Goal: Learn about a topic: Learn about a topic

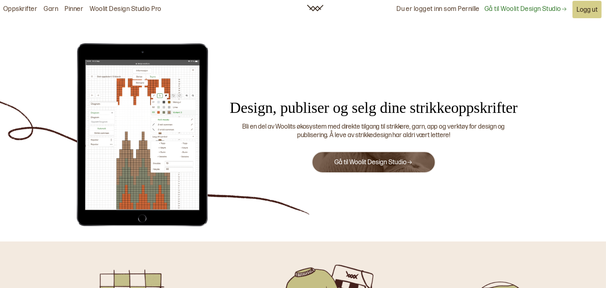
click at [358, 164] on link "Gå til Woolit Design Studio" at bounding box center [374, 162] width 78 height 8
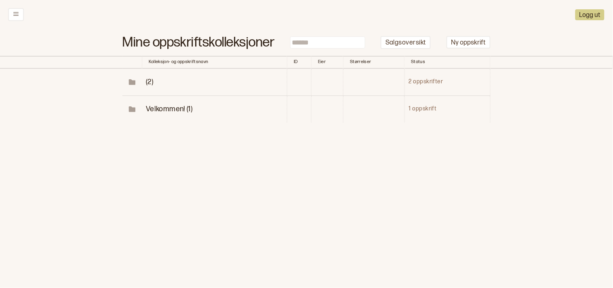
click at [148, 78] on span "(2)" at bounding box center [149, 82] width 7 height 8
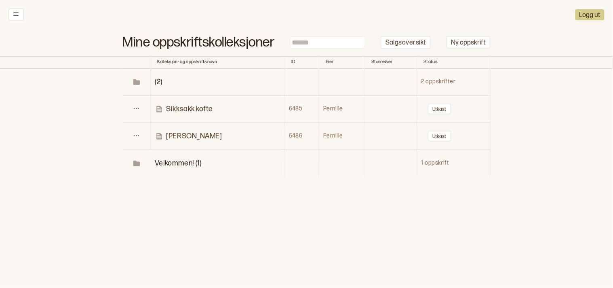
click at [171, 132] on p "[PERSON_NAME]" at bounding box center [194, 135] width 56 height 9
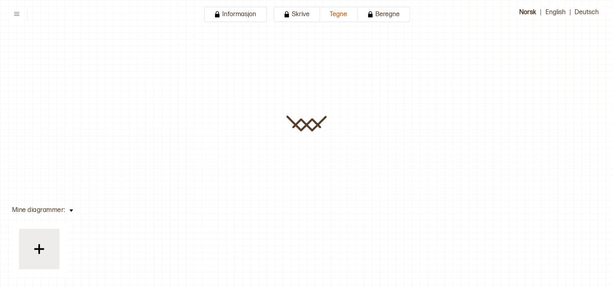
type input "*****"
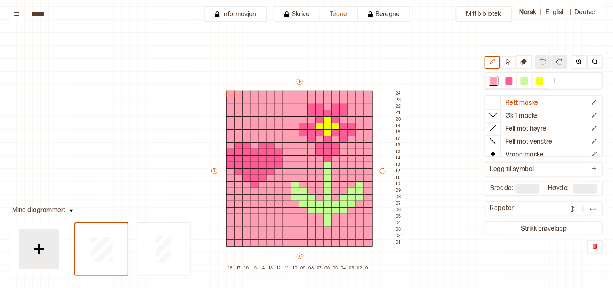
scroll to position [73, 36]
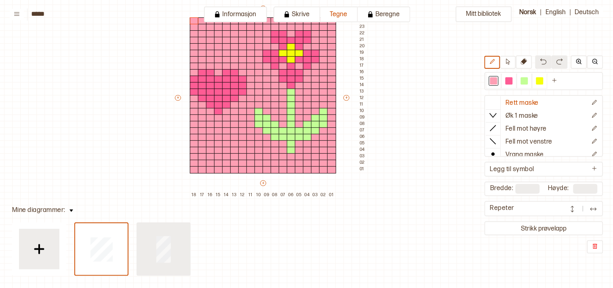
click at [170, 241] on div at bounding box center [163, 249] width 53 height 52
type input "**"
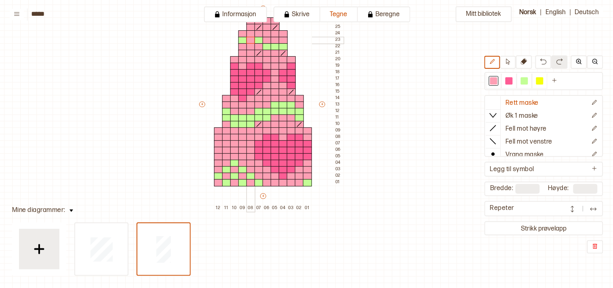
click at [250, 38] on div at bounding box center [250, 40] width 9 height 7
click at [275, 48] on div at bounding box center [275, 46] width 9 height 7
click at [528, 78] on div at bounding box center [524, 80] width 7 height 7
click at [273, 38] on div at bounding box center [275, 40] width 9 height 7
click at [277, 51] on div at bounding box center [275, 53] width 9 height 7
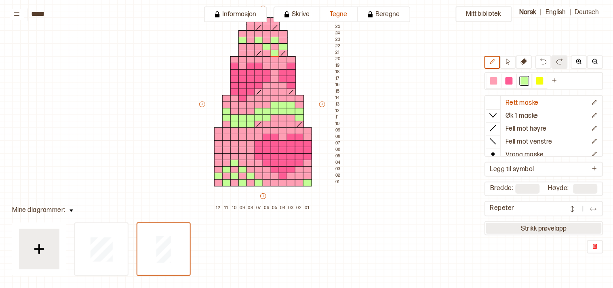
click at [546, 223] on button "Strikk prøvelapp" at bounding box center [544, 228] width 116 height 11
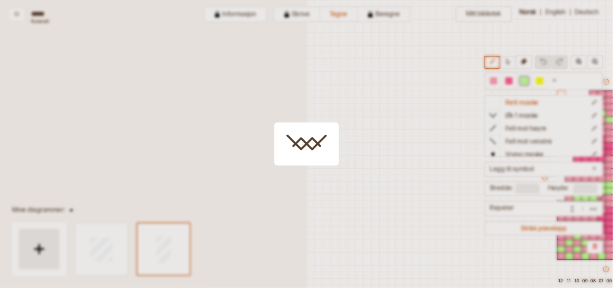
scroll to position [41, 230]
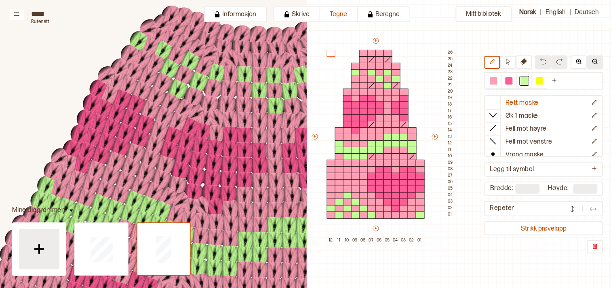
click at [596, 60] on img at bounding box center [595, 61] width 6 height 6
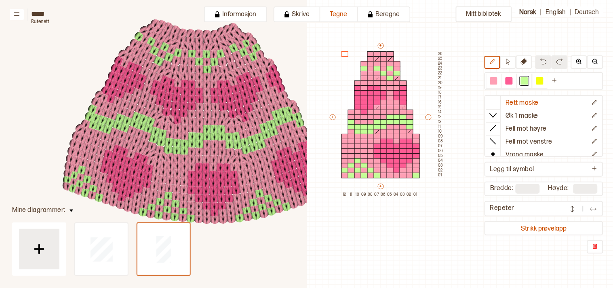
scroll to position [136, 237]
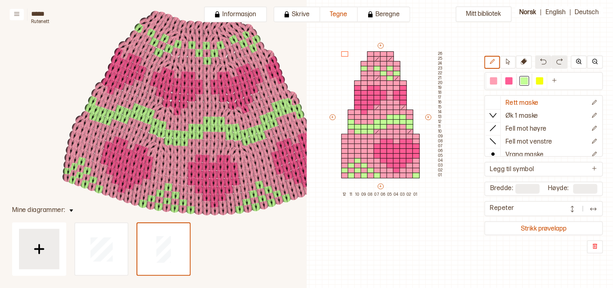
click at [382, 97] on body "**********" at bounding box center [306, 144] width 613 height 288
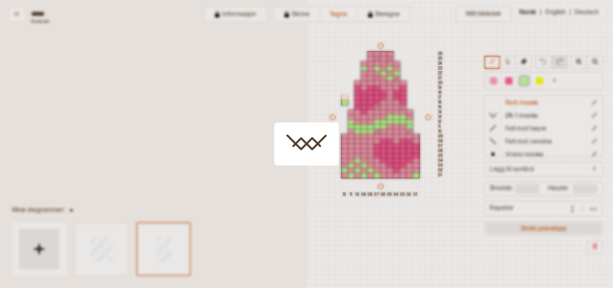
click at [541, 225] on button "Strikk prøvelapp" at bounding box center [544, 228] width 116 height 11
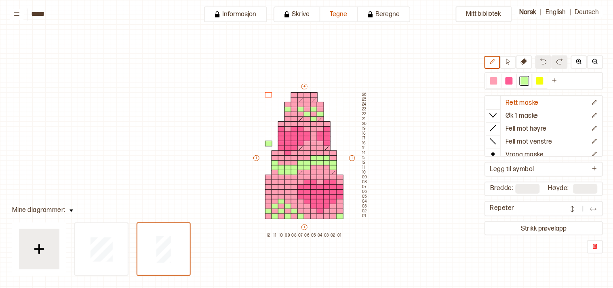
scroll to position [19, 7]
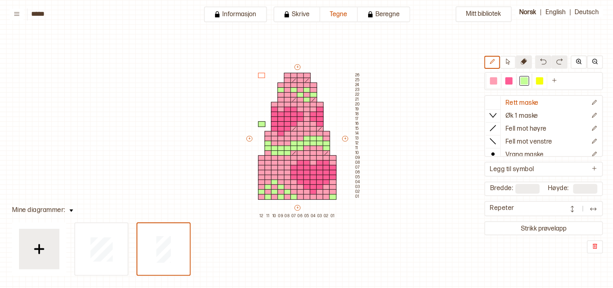
click at [526, 63] on icon at bounding box center [524, 61] width 6 height 6
click at [260, 124] on div at bounding box center [261, 124] width 7 height 6
click at [497, 82] on div at bounding box center [493, 80] width 7 height 7
click at [511, 81] on div at bounding box center [508, 80] width 7 height 7
click at [325, 122] on div at bounding box center [326, 124] width 7 height 6
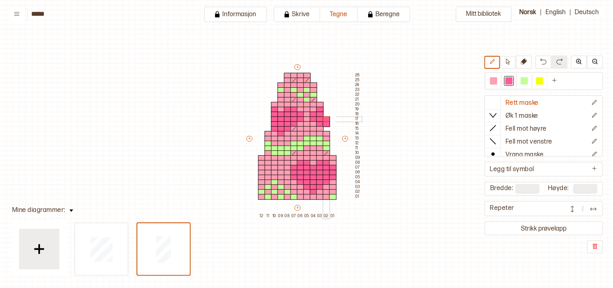
click at [324, 118] on div at bounding box center [326, 119] width 7 height 6
click at [326, 112] on div at bounding box center [326, 115] width 7 height 6
click at [325, 108] on div at bounding box center [326, 110] width 7 height 6
click at [497, 77] on div at bounding box center [493, 80] width 7 height 7
click at [325, 127] on div at bounding box center [326, 129] width 7 height 6
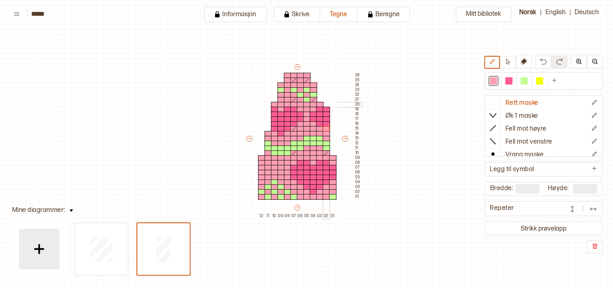
click at [326, 104] on div at bounding box center [326, 105] width 7 height 6
click at [320, 108] on div at bounding box center [319, 110] width 7 height 6
click at [318, 123] on div at bounding box center [319, 124] width 7 height 6
click at [314, 114] on div at bounding box center [313, 115] width 7 height 6
click at [313, 117] on div at bounding box center [313, 119] width 7 height 6
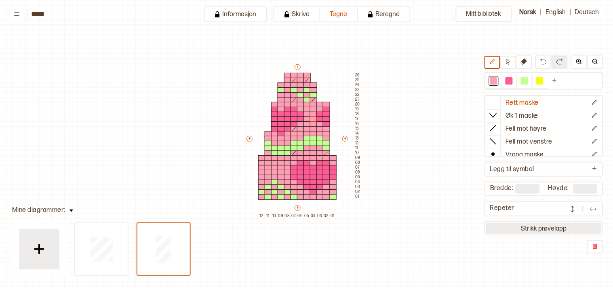
click at [567, 224] on button "Strikk prøvelapp" at bounding box center [544, 228] width 116 height 11
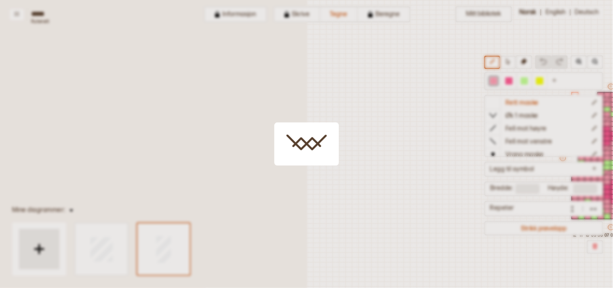
scroll to position [19, 219]
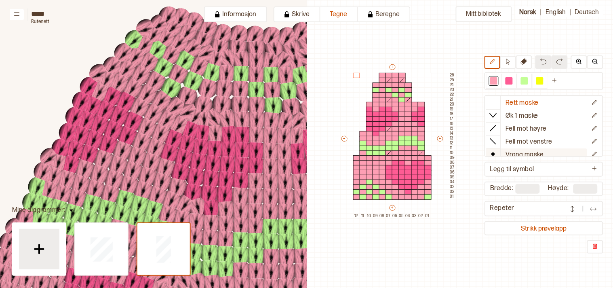
drag, startPoint x: 536, startPoint y: 154, endPoint x: 506, endPoint y: 150, distance: 30.6
click at [506, 150] on button "Vrang maske" at bounding box center [536, 154] width 101 height 13
click at [593, 63] on img at bounding box center [595, 61] width 6 height 6
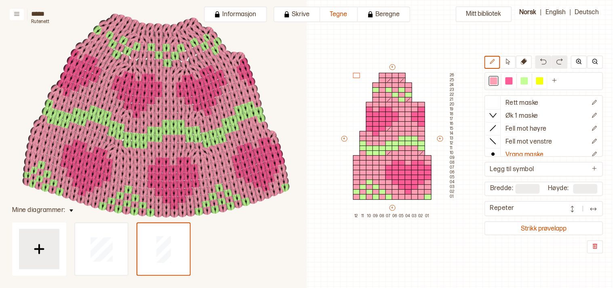
scroll to position [134, 276]
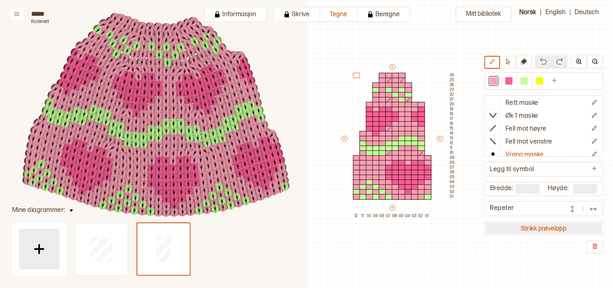
click at [537, 224] on button "Strikk prøvelapp" at bounding box center [544, 228] width 116 height 11
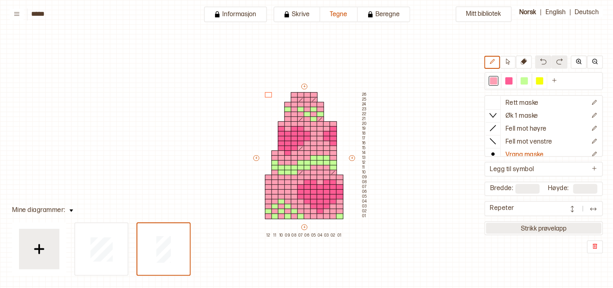
scroll to position [19, 7]
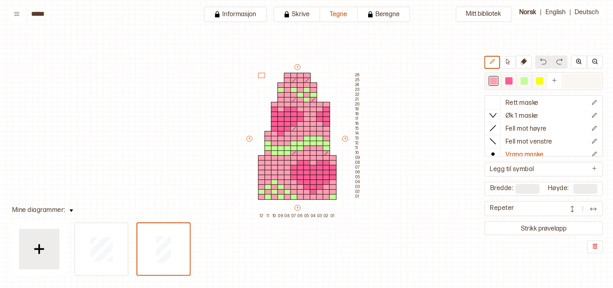
click at [528, 79] on div at bounding box center [524, 80] width 7 height 7
click at [318, 89] on div at bounding box center [319, 90] width 7 height 6
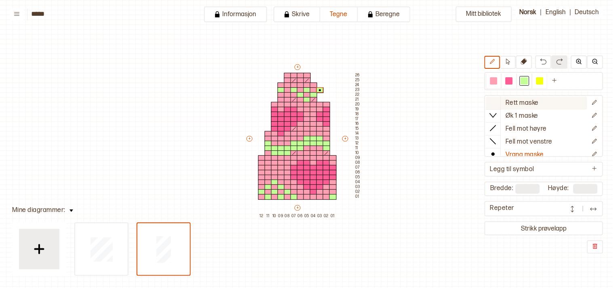
click at [497, 100] on icon at bounding box center [493, 102] width 8 height 8
click at [495, 81] on div at bounding box center [493, 80] width 7 height 7
click at [318, 98] on div "+ + + + 12 11 10 09 08 07 06 05 04 03 02 01 26 25 24 23 22 21 20 19 18 17 16 15…" at bounding box center [303, 140] width 116 height 155
click at [319, 83] on div at bounding box center [319, 85] width 7 height 6
click at [312, 74] on div at bounding box center [313, 76] width 7 height 6
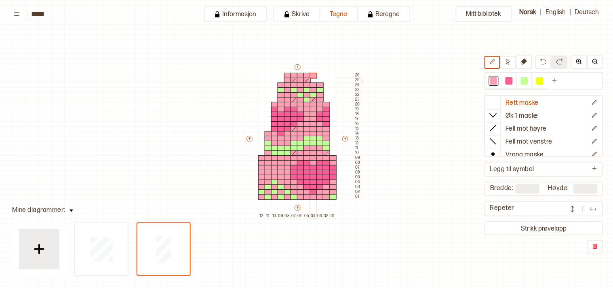
click at [312, 78] on div at bounding box center [313, 81] width 7 height 6
click at [528, 78] on div at bounding box center [524, 80] width 7 height 7
click at [312, 104] on div at bounding box center [313, 105] width 7 height 6
click at [321, 98] on div at bounding box center [319, 100] width 7 height 6
click at [318, 92] on div at bounding box center [319, 95] width 7 height 6
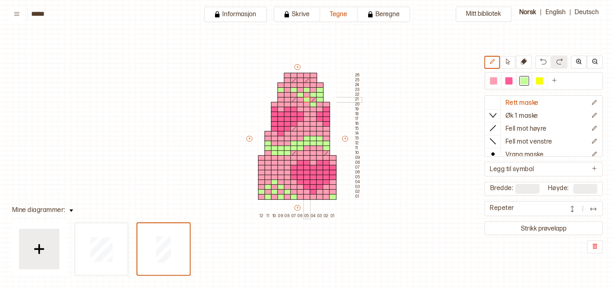
click at [307, 100] on div at bounding box center [306, 100] width 7 height 6
click at [303, 95] on div at bounding box center [306, 95] width 7 height 6
click at [314, 88] on div at bounding box center [313, 90] width 7 height 6
click at [300, 90] on div at bounding box center [300, 90] width 7 height 6
click at [287, 88] on div at bounding box center [287, 90] width 7 height 6
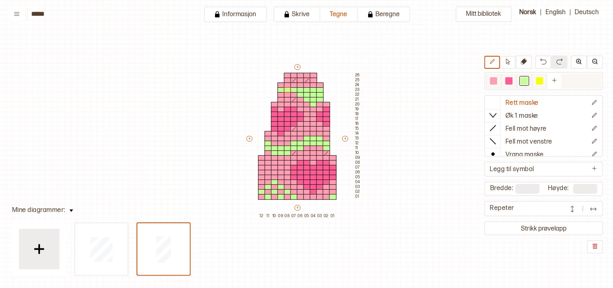
click at [497, 78] on div at bounding box center [493, 80] width 7 height 7
click at [312, 104] on div at bounding box center [313, 105] width 7 height 6
click at [318, 98] on div at bounding box center [319, 100] width 7 height 6
click at [305, 98] on div at bounding box center [306, 100] width 7 height 6
click at [313, 95] on div at bounding box center [313, 95] width 7 height 6
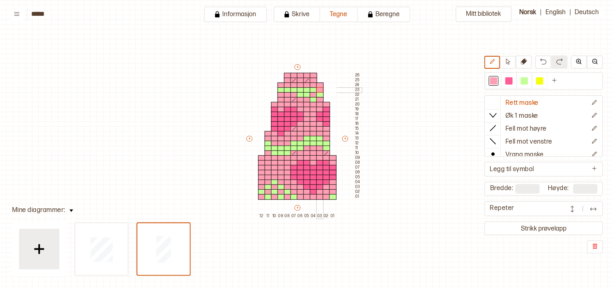
click at [320, 90] on div at bounding box center [319, 90] width 7 height 6
click at [308, 90] on div at bounding box center [306, 90] width 7 height 6
click at [300, 94] on div at bounding box center [300, 95] width 7 height 6
click at [294, 88] on div at bounding box center [294, 90] width 7 height 6
click at [513, 81] on div at bounding box center [508, 80] width 7 height 7
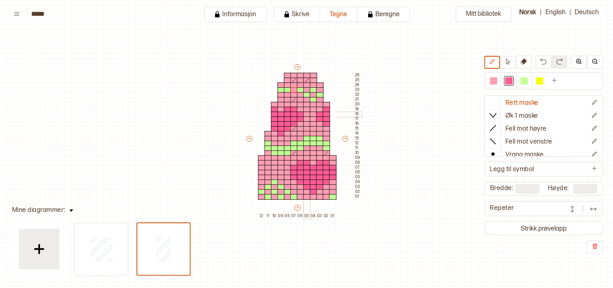
click at [305, 112] on div at bounding box center [306, 115] width 7 height 6
click at [305, 119] on div at bounding box center [306, 119] width 7 height 6
click at [300, 123] on div at bounding box center [300, 124] width 7 height 6
click at [298, 107] on div at bounding box center [300, 110] width 7 height 6
click at [286, 133] on div at bounding box center [287, 134] width 7 height 6
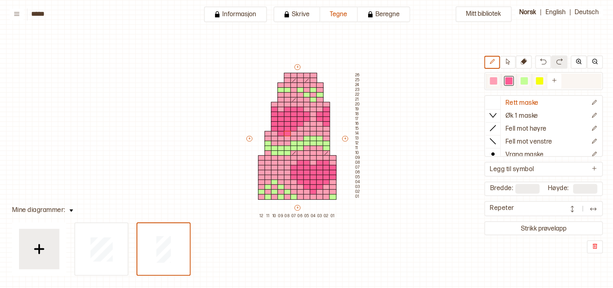
click at [497, 78] on div at bounding box center [493, 80] width 7 height 7
click at [288, 108] on div at bounding box center [287, 110] width 7 height 6
click at [287, 134] on div at bounding box center [287, 134] width 7 height 6
click at [512, 80] on div at bounding box center [508, 80] width 7 height 7
click at [288, 134] on div at bounding box center [287, 134] width 7 height 6
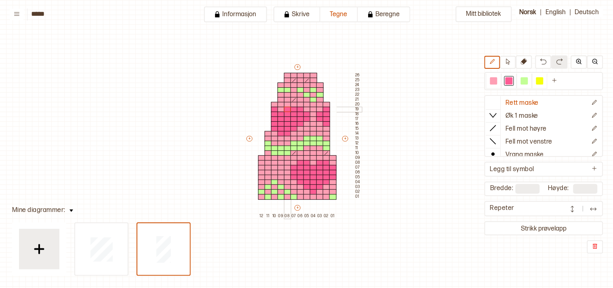
click at [287, 108] on div at bounding box center [287, 110] width 7 height 6
click at [497, 78] on div at bounding box center [493, 80] width 7 height 7
click at [286, 110] on div at bounding box center [287, 110] width 7 height 6
click at [279, 134] on div at bounding box center [281, 134] width 7 height 6
click at [275, 127] on div at bounding box center [274, 129] width 7 height 6
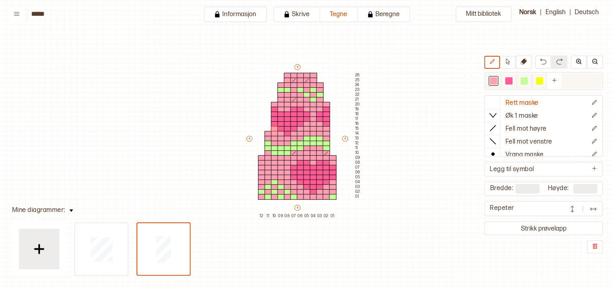
click at [513, 82] on div at bounding box center [508, 80] width 7 height 7
click at [281, 109] on div at bounding box center [281, 110] width 7 height 6
click at [546, 65] on img at bounding box center [543, 61] width 6 height 6
click at [545, 65] on img at bounding box center [543, 61] width 6 height 6
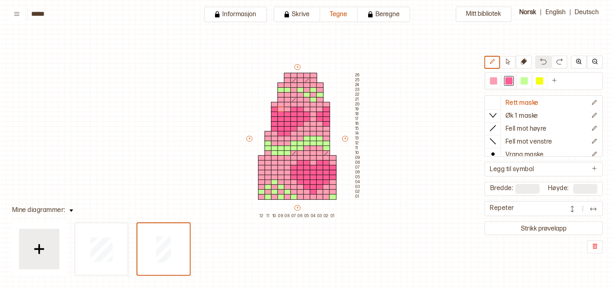
click at [545, 64] on img at bounding box center [543, 61] width 6 height 6
click at [544, 63] on img at bounding box center [543, 61] width 6 height 6
click at [543, 62] on img at bounding box center [543, 61] width 6 height 6
click at [542, 62] on button at bounding box center [543, 61] width 16 height 13
click at [542, 61] on button at bounding box center [543, 61] width 16 height 13
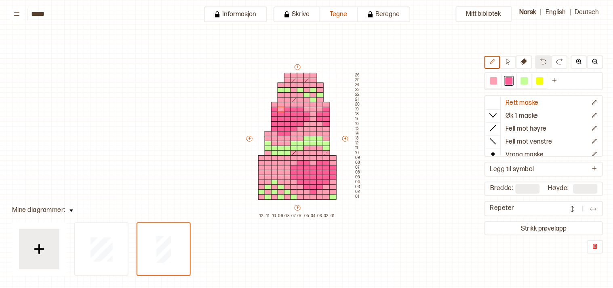
click at [542, 61] on button at bounding box center [543, 61] width 16 height 13
click at [541, 61] on button at bounding box center [543, 61] width 16 height 13
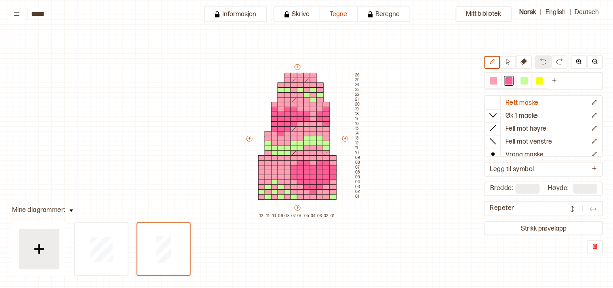
click at [541, 61] on button at bounding box center [543, 61] width 16 height 13
click at [540, 61] on button at bounding box center [543, 61] width 16 height 13
click at [540, 59] on button at bounding box center [543, 61] width 16 height 13
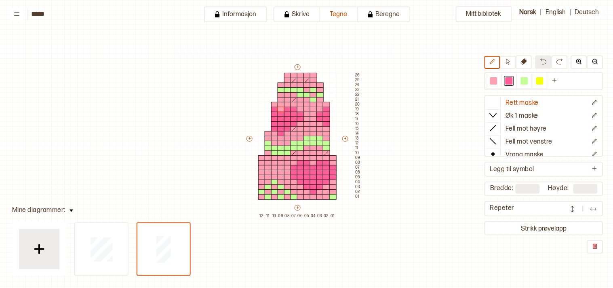
click at [539, 59] on button at bounding box center [543, 61] width 16 height 13
click at [538, 59] on div at bounding box center [551, 61] width 32 height 13
click at [539, 58] on div at bounding box center [551, 61] width 32 height 13
click at [496, 80] on div at bounding box center [493, 80] width 7 height 7
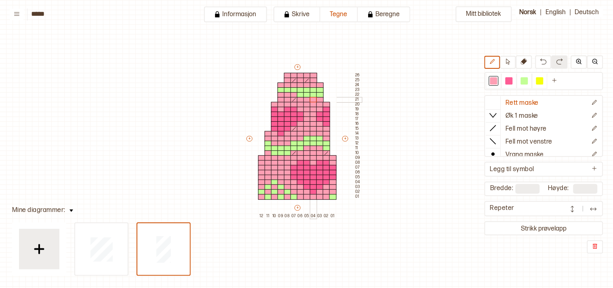
click at [314, 98] on div at bounding box center [313, 100] width 7 height 6
click at [314, 92] on div at bounding box center [313, 95] width 7 height 6
drag, startPoint x: 296, startPoint y: 94, endPoint x: 317, endPoint y: 92, distance: 21.5
click at [317, 92] on div "+ + + + 12 11 10 09 08 07 06 05 04 03 02 01 26 25 24 23 22 21 20 19 18 17 16 15…" at bounding box center [303, 140] width 116 height 155
drag, startPoint x: 281, startPoint y: 88, endPoint x: 317, endPoint y: 89, distance: 36.4
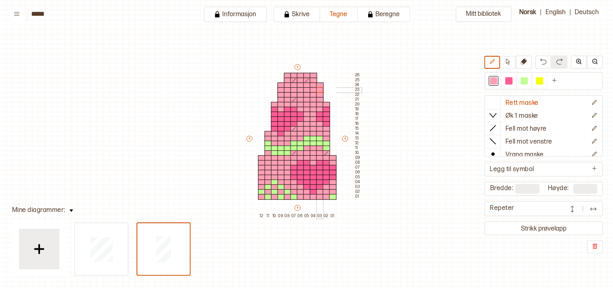
click at [317, 89] on div "+ + + + 12 11 10 09 08 07 06 05 04 03 02 01 26 25 24 23 22 21 20 19 18 17 16 15…" at bounding box center [303, 140] width 116 height 155
click at [527, 63] on icon at bounding box center [524, 61] width 6 height 6
drag, startPoint x: 327, startPoint y: 102, endPoint x: 328, endPoint y: 116, distance: 14.6
click at [328, 116] on div "+ + + + 12 11 10 09 08 07 06 05 04 03 02 01 26 25 24 23 22 21 20 19 18 17 16 15…" at bounding box center [303, 140] width 116 height 155
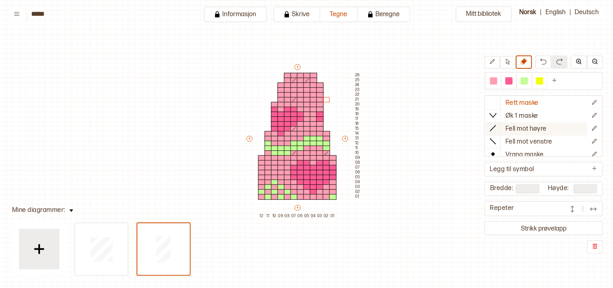
click at [497, 131] on icon at bounding box center [493, 128] width 8 height 8
click at [318, 122] on div at bounding box center [319, 124] width 7 height 6
click at [495, 63] on icon at bounding box center [492, 62] width 6 height 6
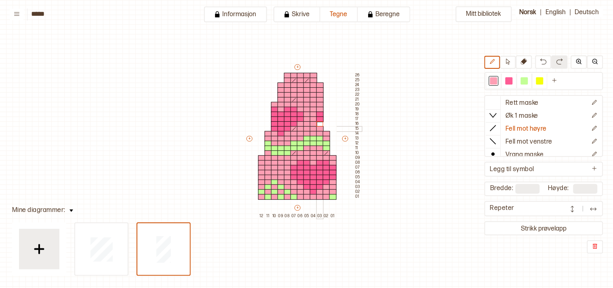
click at [318, 128] on div at bounding box center [319, 129] width 7 height 6
click at [497, 101] on icon at bounding box center [493, 102] width 8 height 8
click at [318, 123] on div at bounding box center [319, 124] width 7 height 6
click at [513, 82] on div at bounding box center [508, 80] width 7 height 7
click at [312, 114] on div at bounding box center [313, 115] width 7 height 6
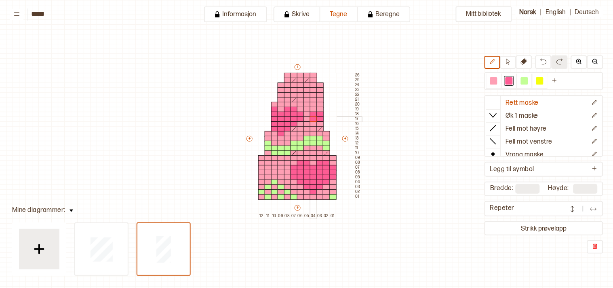
click at [313, 117] on div at bounding box center [313, 119] width 7 height 6
click at [319, 123] on div at bounding box center [319, 124] width 7 height 6
click at [320, 109] on div at bounding box center [319, 110] width 7 height 6
click at [497, 80] on div at bounding box center [493, 80] width 7 height 7
click at [293, 153] on div at bounding box center [294, 153] width 7 height 6
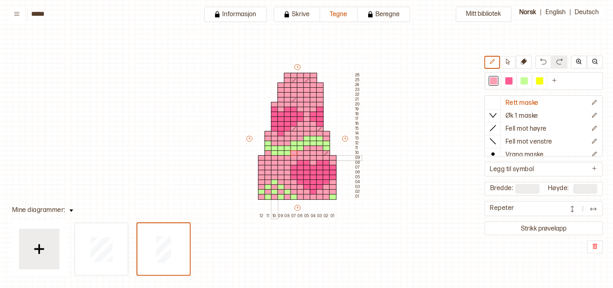
click at [275, 156] on div at bounding box center [274, 158] width 7 height 6
click at [493, 130] on div at bounding box center [493, 128] width 15 height 12
click at [274, 158] on div at bounding box center [274, 158] width 7 height 6
click at [527, 61] on icon at bounding box center [524, 61] width 6 height 6
click at [260, 156] on div at bounding box center [261, 158] width 7 height 6
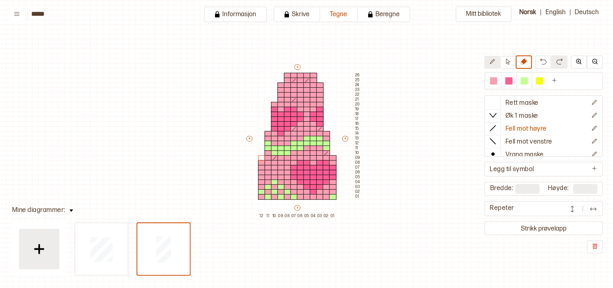
click at [493, 59] on button at bounding box center [492, 62] width 16 height 13
click at [495, 101] on icon at bounding box center [493, 102] width 8 height 8
click at [301, 152] on div at bounding box center [300, 153] width 7 height 6
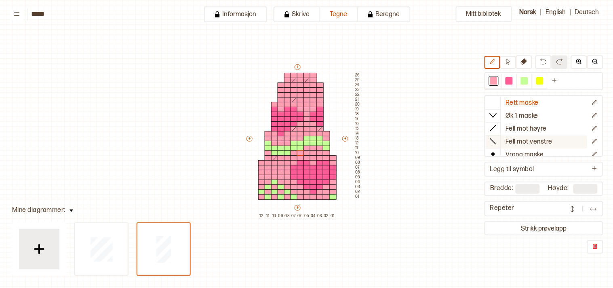
click at [497, 138] on icon at bounding box center [493, 141] width 8 height 8
click at [300, 152] on div at bounding box center [300, 153] width 7 height 6
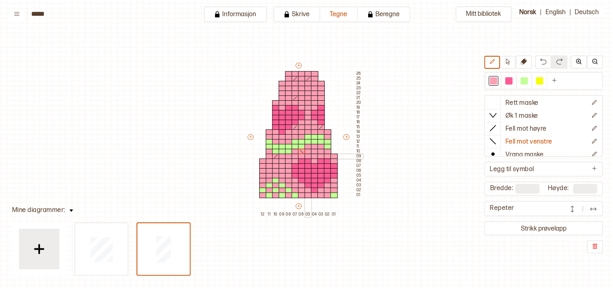
scroll to position [21, 5]
click at [495, 126] on icon at bounding box center [493, 128] width 8 height 8
click at [322, 185] on div at bounding box center [321, 185] width 7 height 6
click at [548, 65] on button at bounding box center [543, 61] width 16 height 13
click at [547, 59] on img at bounding box center [543, 61] width 6 height 6
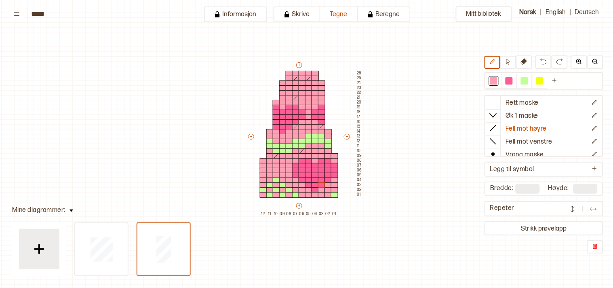
click at [383, 237] on div "Mitt bibliotek Rett maske Øk 1 maske Fell mot høyre Fell mot venstre Vrang mask…" at bounding box center [608, 266] width 1226 height 575
click at [309, 150] on div at bounding box center [308, 151] width 7 height 6
click at [497, 78] on div at bounding box center [493, 80] width 7 height 7
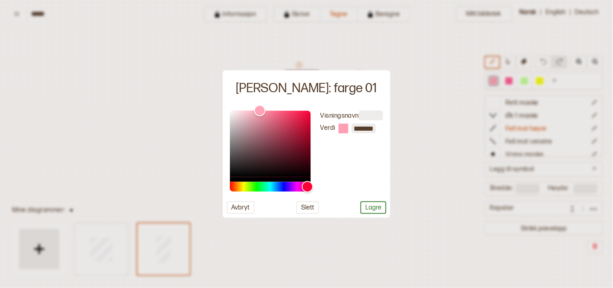
click at [419, 177] on div at bounding box center [306, 144] width 613 height 288
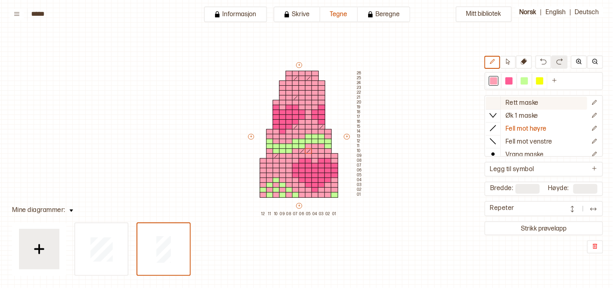
click at [501, 99] on div at bounding box center [493, 102] width 15 height 12
click at [316, 152] on div at bounding box center [315, 151] width 7 height 6
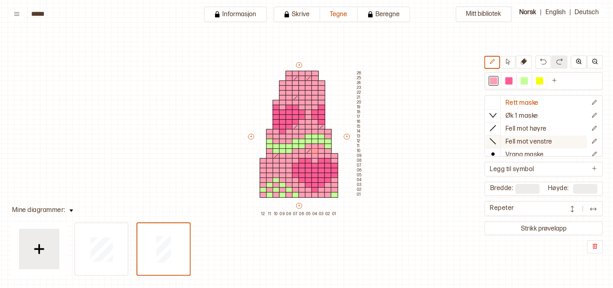
click at [497, 138] on icon at bounding box center [493, 141] width 8 height 8
click at [313, 151] on div at bounding box center [315, 151] width 7 height 6
click at [497, 100] on icon at bounding box center [493, 102] width 8 height 8
click at [528, 81] on div at bounding box center [524, 80] width 7 height 7
click at [308, 94] on div at bounding box center [308, 93] width 7 height 6
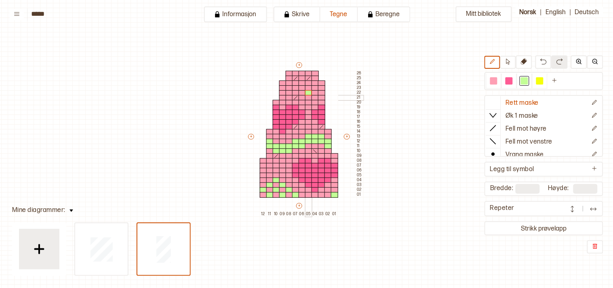
click at [308, 97] on div at bounding box center [308, 98] width 7 height 6
click at [497, 82] on div at bounding box center [493, 80] width 7 height 7
click at [308, 91] on div at bounding box center [308, 93] width 7 height 6
click at [526, 78] on div at bounding box center [524, 80] width 7 height 7
click at [314, 90] on div at bounding box center [315, 93] width 7 height 6
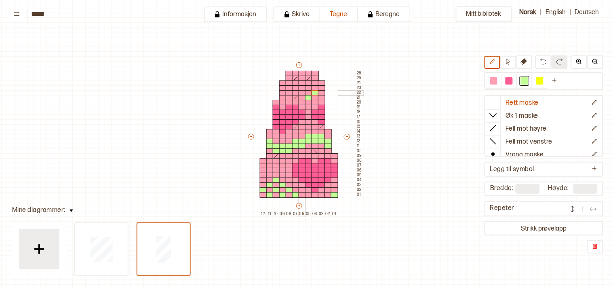
drag, startPoint x: 301, startPoint y: 93, endPoint x: 310, endPoint y: 84, distance: 12.6
click at [301, 93] on div at bounding box center [302, 93] width 7 height 6
click at [306, 87] on div at bounding box center [308, 88] width 7 height 6
click at [321, 86] on div at bounding box center [321, 88] width 7 height 6
click at [295, 87] on div at bounding box center [295, 88] width 7 height 6
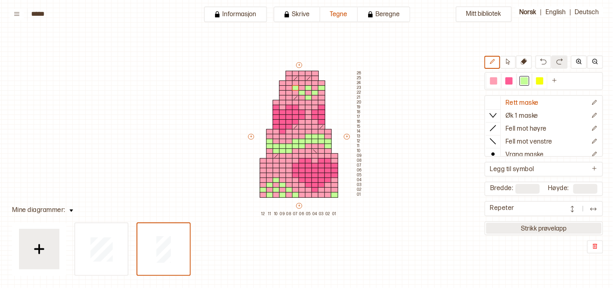
click at [549, 225] on button "Strikk prøvelapp" at bounding box center [544, 228] width 116 height 11
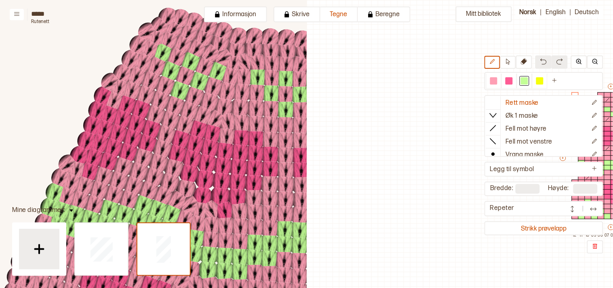
scroll to position [19, 219]
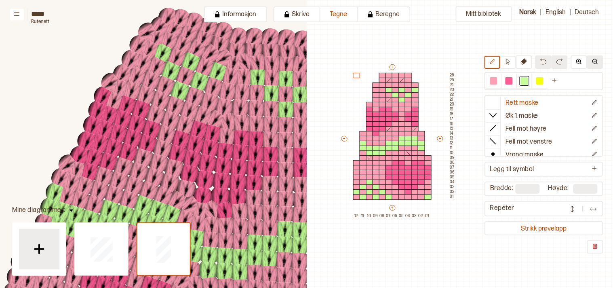
click at [594, 59] on img at bounding box center [595, 61] width 6 height 6
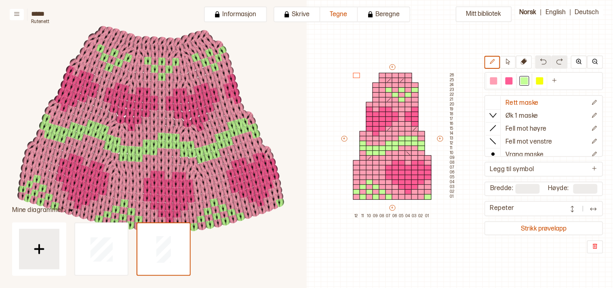
scroll to position [123, 287]
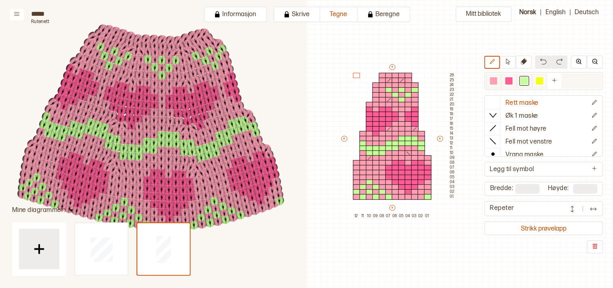
click at [497, 81] on div at bounding box center [493, 80] width 7 height 7
click at [413, 137] on div at bounding box center [414, 139] width 7 height 6
click at [395, 146] on div at bounding box center [395, 148] width 7 height 6
click at [381, 152] on div at bounding box center [382, 153] width 7 height 6
click at [529, 76] on div at bounding box center [525, 81] width 10 height 10
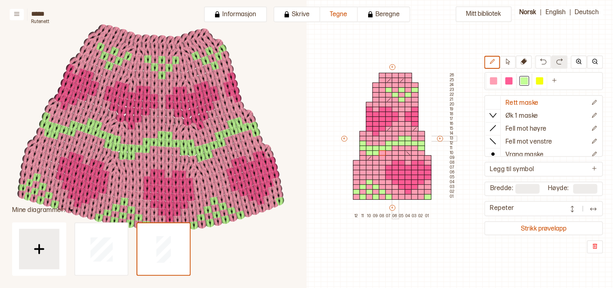
click at [395, 137] on div at bounding box center [395, 139] width 7 height 6
click at [414, 146] on div at bounding box center [414, 148] width 7 height 6
click at [383, 151] on div at bounding box center [382, 153] width 7 height 6
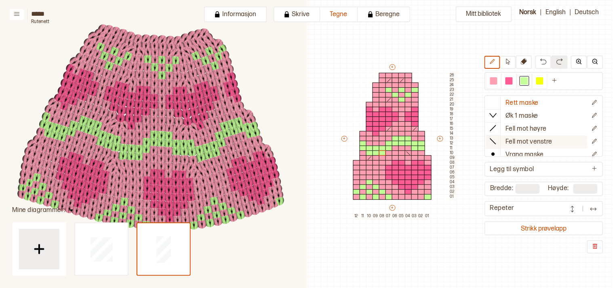
click at [496, 139] on line at bounding box center [494, 142] width 6 height 6
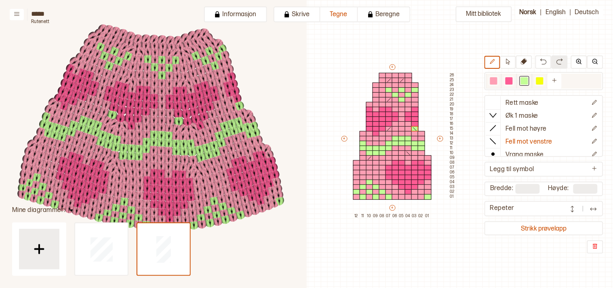
click at [497, 78] on div at bounding box center [493, 80] width 7 height 7
click at [414, 127] on icon at bounding box center [415, 128] width 6 height 5
click at [528, 80] on div at bounding box center [524, 80] width 7 height 7
click at [419, 151] on div at bounding box center [421, 153] width 7 height 6
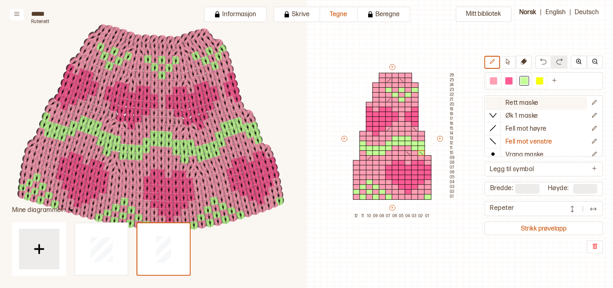
click at [497, 104] on icon at bounding box center [493, 102] width 8 height 8
click at [497, 82] on div at bounding box center [493, 80] width 7 height 7
click at [422, 142] on div at bounding box center [421, 144] width 7 height 6
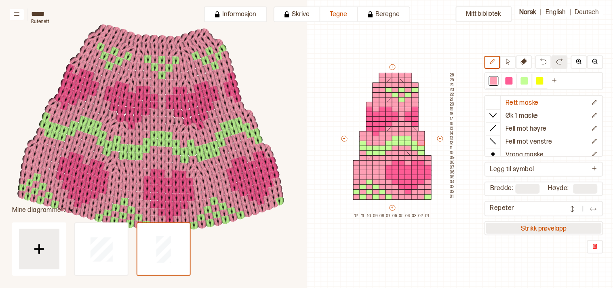
click at [558, 224] on button "Strikk prøvelapp" at bounding box center [544, 228] width 116 height 11
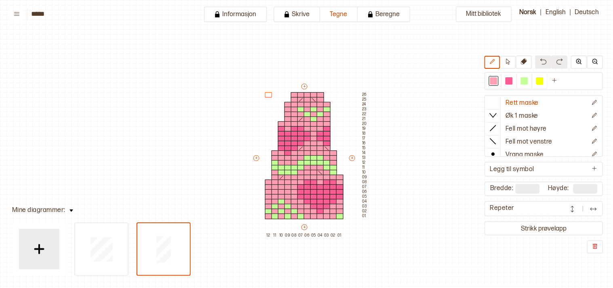
scroll to position [19, 7]
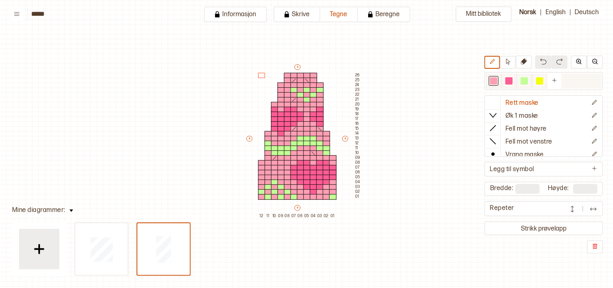
click at [497, 79] on div at bounding box center [493, 80] width 7 height 7
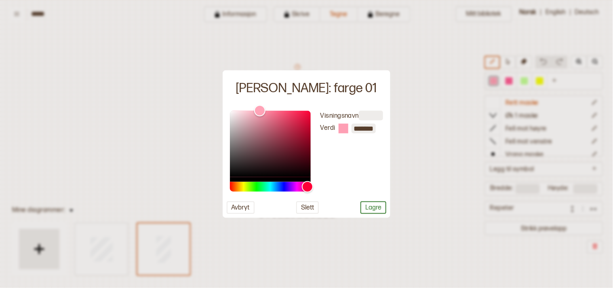
click at [438, 153] on div at bounding box center [306, 144] width 613 height 288
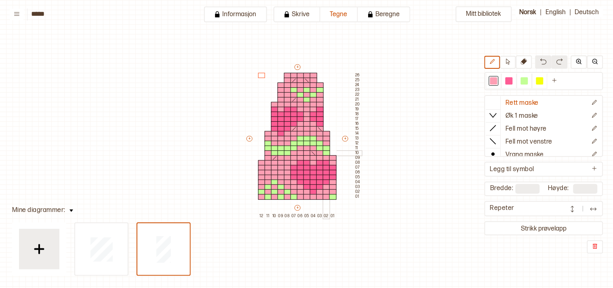
click at [327, 151] on div at bounding box center [326, 153] width 7 height 6
click at [497, 82] on div at bounding box center [493, 80] width 7 height 7
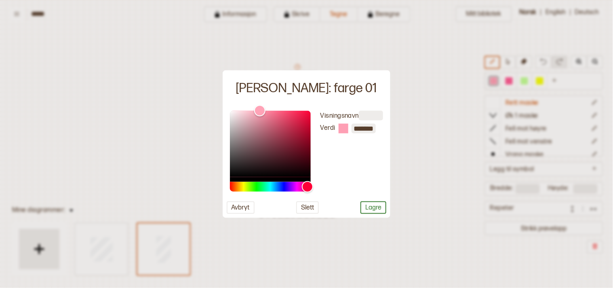
click at [443, 144] on div at bounding box center [306, 144] width 613 height 288
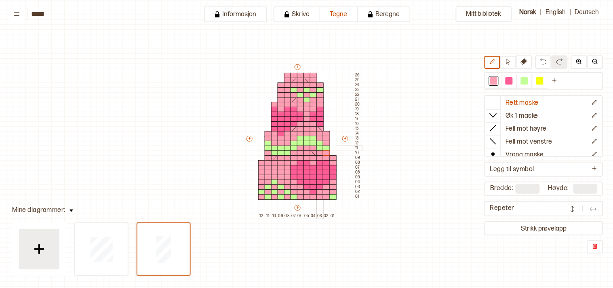
click at [318, 147] on div at bounding box center [319, 148] width 7 height 6
click at [326, 147] on div at bounding box center [326, 148] width 7 height 6
click at [528, 78] on div at bounding box center [524, 80] width 7 height 7
click at [324, 142] on div at bounding box center [326, 144] width 7 height 6
click at [300, 148] on div at bounding box center [300, 148] width 7 height 6
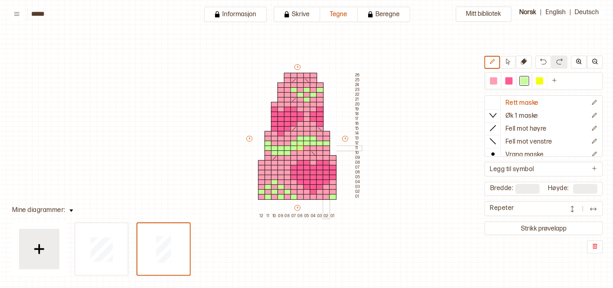
click at [328, 148] on div at bounding box center [326, 148] width 7 height 6
click at [318, 136] on div at bounding box center [319, 139] width 7 height 6
click at [553, 224] on button "Strikk prøvelapp" at bounding box center [544, 228] width 116 height 11
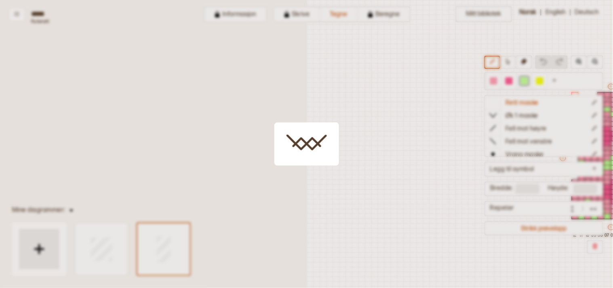
scroll to position [19, 219]
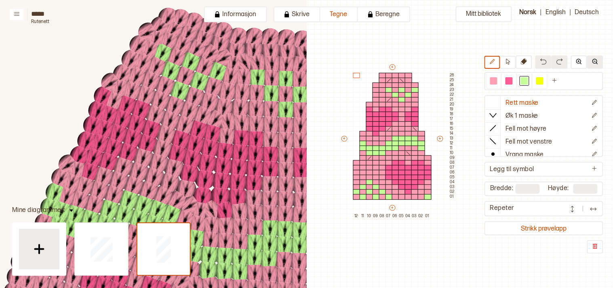
click at [594, 62] on img at bounding box center [595, 61] width 6 height 6
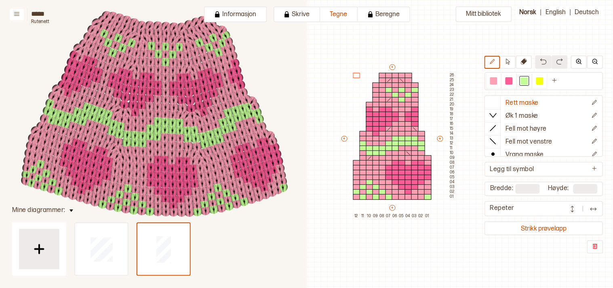
scroll to position [136, 284]
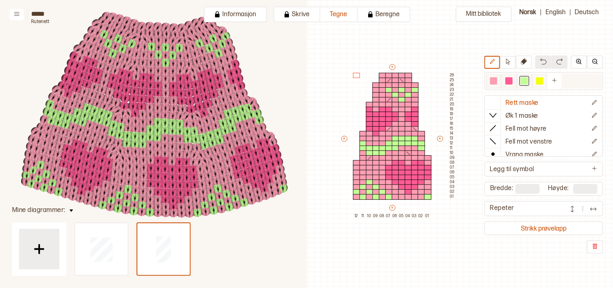
click at [497, 81] on div at bounding box center [493, 80] width 7 height 7
click at [414, 139] on div at bounding box center [414, 139] width 7 height 6
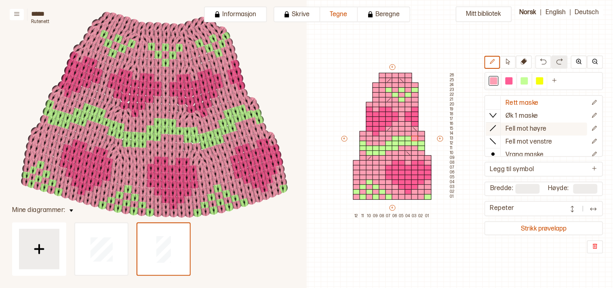
click at [495, 122] on div at bounding box center [493, 128] width 15 height 12
click at [513, 79] on div at bounding box center [508, 80] width 7 height 7
click at [409, 160] on div at bounding box center [408, 163] width 7 height 6
click at [387, 162] on div at bounding box center [388, 163] width 7 height 6
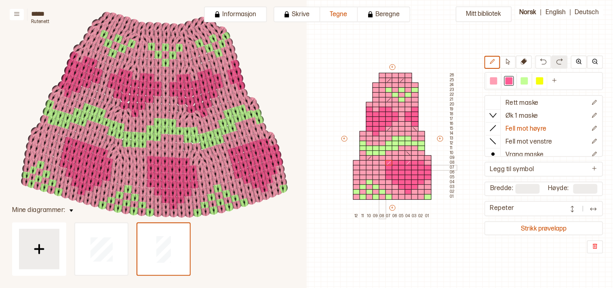
click at [383, 166] on div at bounding box center [382, 168] width 7 height 6
click at [380, 171] on div at bounding box center [382, 173] width 7 height 6
click at [382, 175] on div at bounding box center [382, 178] width 7 height 6
click at [387, 180] on div at bounding box center [388, 182] width 7 height 6
click at [396, 186] on div at bounding box center [395, 187] width 7 height 6
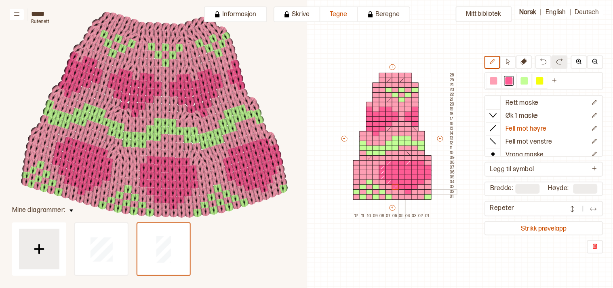
click at [403, 192] on div at bounding box center [401, 192] width 7 height 6
click at [497, 78] on div at bounding box center [493, 80] width 7 height 7
click at [400, 163] on div at bounding box center [401, 163] width 7 height 6
click at [420, 162] on div at bounding box center [421, 163] width 7 height 6
click at [427, 168] on div at bounding box center [427, 168] width 7 height 6
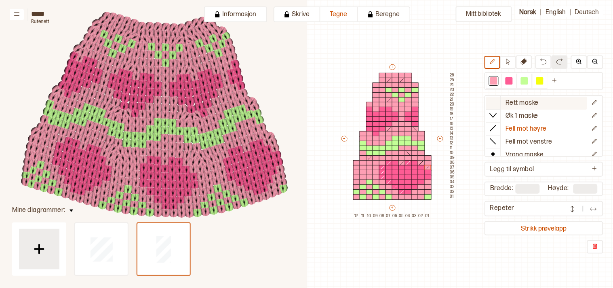
click at [497, 100] on icon at bounding box center [493, 102] width 8 height 8
click at [428, 171] on div at bounding box center [427, 173] width 7 height 6
click at [428, 177] on div at bounding box center [427, 178] width 7 height 6
click at [421, 181] on div at bounding box center [421, 182] width 7 height 6
click at [414, 184] on div at bounding box center [414, 187] width 7 height 6
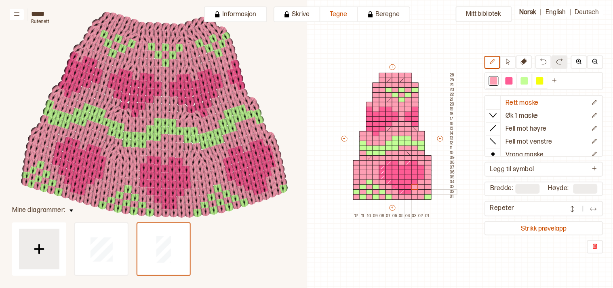
click at [407, 191] on div at bounding box center [408, 192] width 7 height 6
click at [513, 79] on div at bounding box center [508, 80] width 7 height 7
click at [497, 103] on icon at bounding box center [493, 102] width 8 height 8
click at [381, 175] on div at bounding box center [382, 178] width 7 height 6
click at [496, 80] on div at bounding box center [493, 80] width 7 height 7
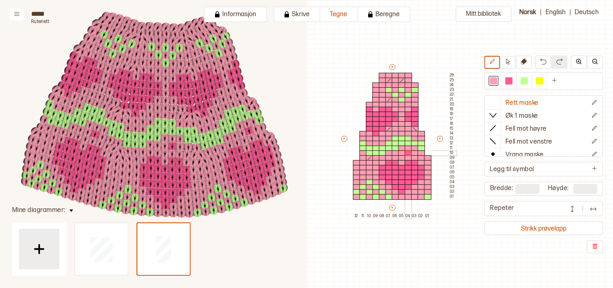
click at [409, 152] on div at bounding box center [408, 153] width 7 height 6
click at [528, 83] on div at bounding box center [524, 80] width 7 height 7
click at [415, 147] on div at bounding box center [414, 148] width 7 height 6
click at [497, 78] on div at bounding box center [493, 80] width 7 height 7
drag, startPoint x: 472, startPoint y: 229, endPoint x: 446, endPoint y: 257, distance: 38.3
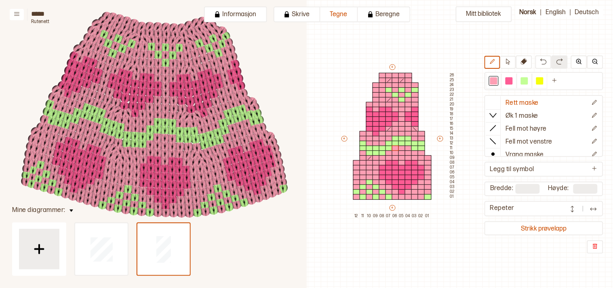
click at [446, 257] on div "Mitt bibliotek Rett maske Øk 1 maske Fell mot høyre Fell mot venstre Vrang mask…" at bounding box center [394, 268] width 613 height 575
click at [547, 227] on button "Strikk prøvelapp" at bounding box center [544, 228] width 116 height 11
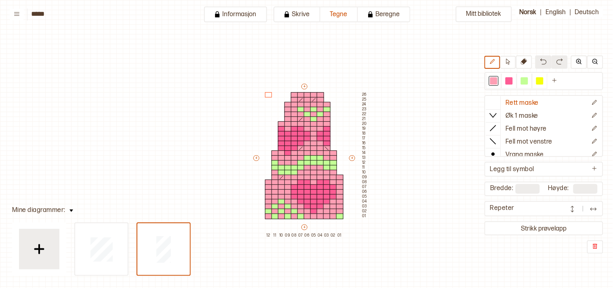
scroll to position [19, 7]
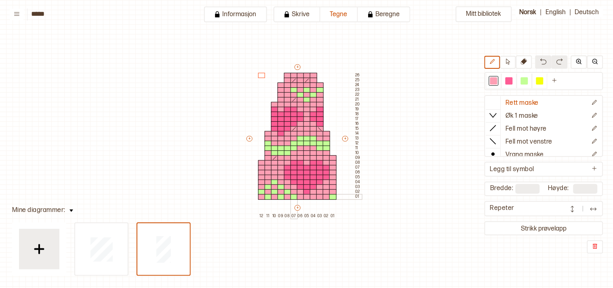
drag, startPoint x: 294, startPoint y: 195, endPoint x: 286, endPoint y: 190, distance: 9.1
click at [294, 195] on div at bounding box center [294, 197] width 7 height 6
click at [286, 190] on div at bounding box center [287, 192] width 7 height 6
click at [280, 184] on div at bounding box center [281, 187] width 7 height 6
click at [274, 180] on div at bounding box center [274, 182] width 7 height 6
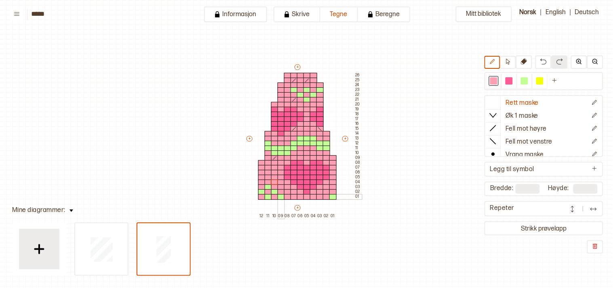
drag, startPoint x: 280, startPoint y: 197, endPoint x: 275, endPoint y: 191, distance: 8.3
click at [280, 197] on div at bounding box center [281, 197] width 7 height 6
drag, startPoint x: 273, startPoint y: 190, endPoint x: 268, endPoint y: 185, distance: 7.1
click at [273, 189] on div at bounding box center [274, 192] width 7 height 6
click at [267, 184] on div at bounding box center [268, 187] width 7 height 6
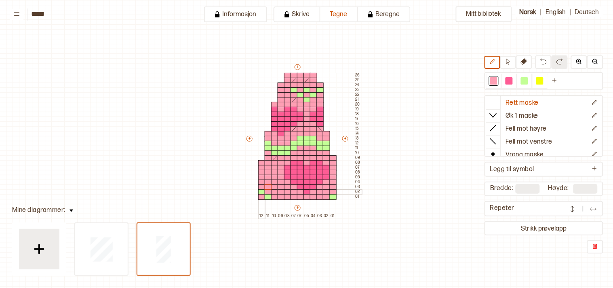
click at [259, 189] on div at bounding box center [261, 192] width 7 height 6
click at [268, 196] on div at bounding box center [268, 197] width 7 height 6
click at [330, 195] on div at bounding box center [332, 197] width 7 height 6
click at [528, 79] on div at bounding box center [524, 80] width 7 height 7
click at [273, 183] on div at bounding box center [274, 182] width 7 height 6
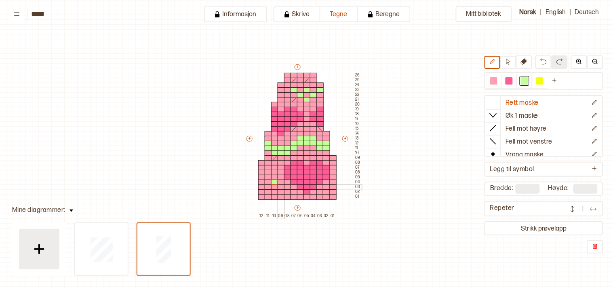
click at [281, 186] on div at bounding box center [281, 187] width 7 height 6
click at [286, 190] on div at bounding box center [287, 192] width 7 height 6
click at [295, 196] on div at bounding box center [294, 197] width 7 height 6
click at [278, 196] on div at bounding box center [281, 197] width 7 height 6
click at [273, 191] on div at bounding box center [274, 192] width 7 height 6
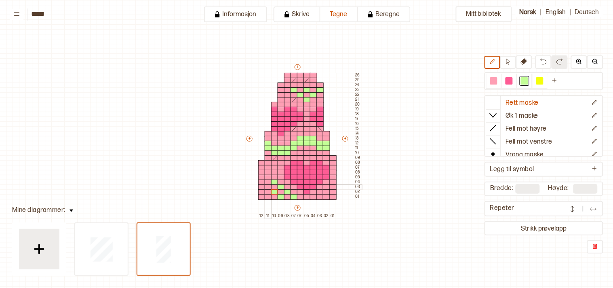
click at [267, 186] on div at bounding box center [268, 187] width 7 height 6
click at [260, 192] on div at bounding box center [261, 192] width 7 height 6
click at [268, 196] on div at bounding box center [268, 197] width 7 height 6
click at [332, 197] on div at bounding box center [332, 197] width 7 height 6
drag, startPoint x: 334, startPoint y: 186, endPoint x: 328, endPoint y: 190, distance: 7.3
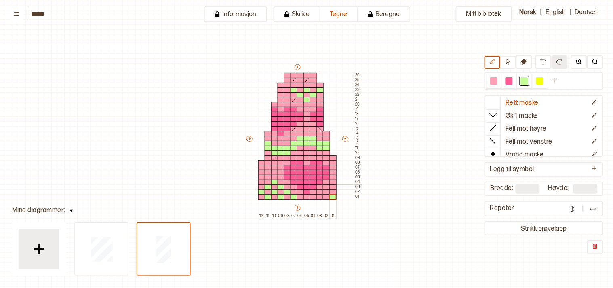
click at [334, 186] on div at bounding box center [332, 187] width 7 height 6
click at [326, 191] on div at bounding box center [326, 192] width 7 height 6
click at [318, 196] on div at bounding box center [319, 197] width 7 height 6
click at [524, 61] on icon at bounding box center [524, 61] width 6 height 6
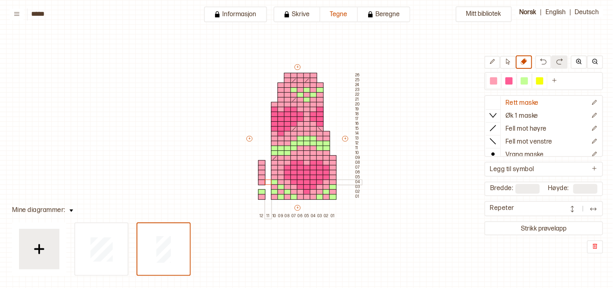
drag, startPoint x: 265, startPoint y: 131, endPoint x: 267, endPoint y: 179, distance: 48.5
click at [267, 179] on div "+ + + + 12 11 10 09 08 07 06 05 04 03 02 01 26 25 24 23 22 21 20 19 18 17 16 15…" at bounding box center [303, 140] width 116 height 155
drag, startPoint x: 261, startPoint y: 160, endPoint x: 261, endPoint y: 179, distance: 18.6
click at [261, 179] on div "+ + + + 12 11 10 09 08 07 06 05 04 03 02 01 26 25 24 23 22 21 20 19 18 17 16 15…" at bounding box center [303, 140] width 116 height 155
click at [513, 77] on div at bounding box center [508, 80] width 7 height 7
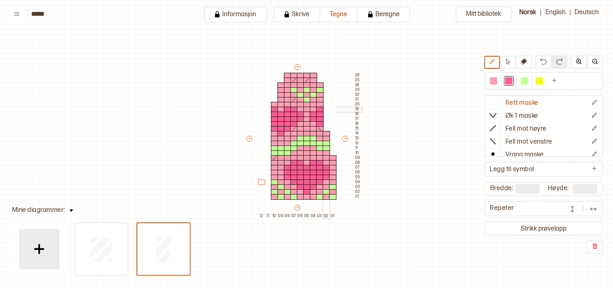
click at [325, 107] on div at bounding box center [326, 110] width 7 height 6
click at [324, 114] on div at bounding box center [326, 115] width 7 height 6
click at [324, 120] on div at bounding box center [326, 119] width 7 height 6
click at [324, 126] on div at bounding box center [326, 129] width 7 height 6
click at [324, 124] on div at bounding box center [326, 124] width 7 height 6
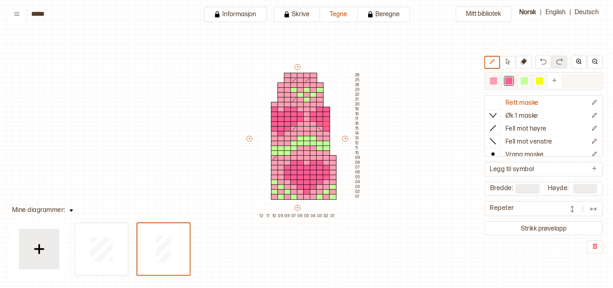
click at [497, 77] on div at bounding box center [493, 80] width 7 height 7
click at [325, 104] on div at bounding box center [326, 105] width 7 height 6
click at [527, 57] on button at bounding box center [524, 61] width 16 height 13
drag, startPoint x: 272, startPoint y: 101, endPoint x: 273, endPoint y: 128, distance: 26.7
click at [273, 128] on div "+ + + + 12 11 10 09 08 07 06 05 04 03 02 01 26 25 24 23 22 21 20 19 18 17 16 15…" at bounding box center [303, 140] width 116 height 155
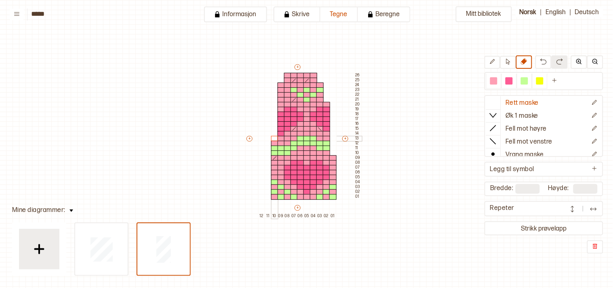
drag, startPoint x: 273, startPoint y: 131, endPoint x: 273, endPoint y: 138, distance: 7.3
click at [273, 138] on div "+ + + + 12 11 10 09 08 07 06 05 04 03 02 01 26 25 24 23 22 21 20 19 18 17 16 15…" at bounding box center [303, 140] width 116 height 155
click at [497, 79] on div at bounding box center [493, 80] width 7 height 7
click at [287, 152] on div at bounding box center [287, 153] width 7 height 6
click at [528, 81] on div at bounding box center [524, 80] width 7 height 7
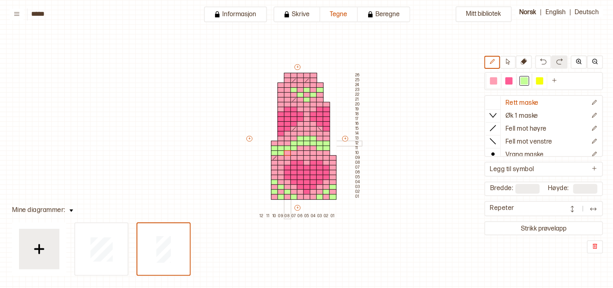
click at [285, 143] on div at bounding box center [287, 144] width 7 height 6
click at [286, 153] on div at bounding box center [287, 153] width 7 height 6
click at [513, 79] on div at bounding box center [508, 80] width 7 height 7
click at [512, 78] on div at bounding box center [508, 80] width 7 height 7
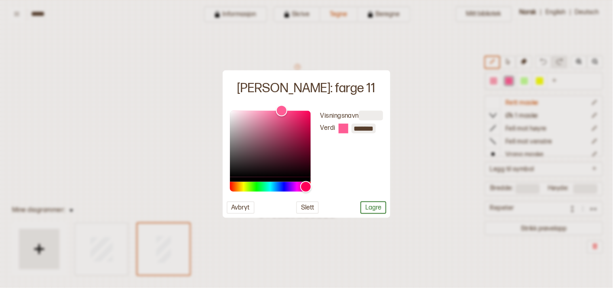
click at [435, 241] on div at bounding box center [306, 144] width 613 height 288
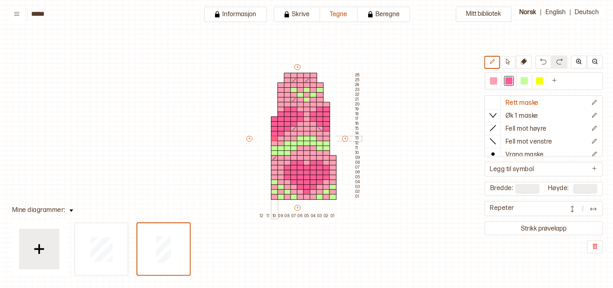
drag, startPoint x: 274, startPoint y: 118, endPoint x: 274, endPoint y: 137, distance: 19.0
click at [274, 137] on div "+ + + + 12 11 10 09 08 07 06 05 04 03 02 01 26 25 24 23 22 21 20 19 18 17 16 15…" at bounding box center [303, 140] width 116 height 155
click at [280, 108] on div at bounding box center [281, 110] width 7 height 6
click at [273, 112] on div at bounding box center [274, 115] width 7 height 6
click at [497, 79] on div at bounding box center [493, 80] width 7 height 7
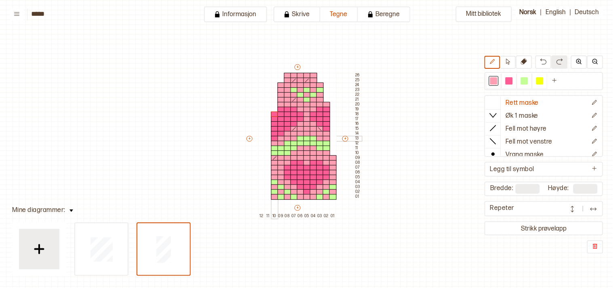
click at [273, 137] on div at bounding box center [274, 139] width 7 height 6
click at [280, 134] on div at bounding box center [281, 134] width 7 height 6
click at [287, 128] on div at bounding box center [287, 129] width 7 height 6
click at [510, 80] on div at bounding box center [509, 81] width 10 height 10
click at [287, 127] on div at bounding box center [287, 129] width 7 height 6
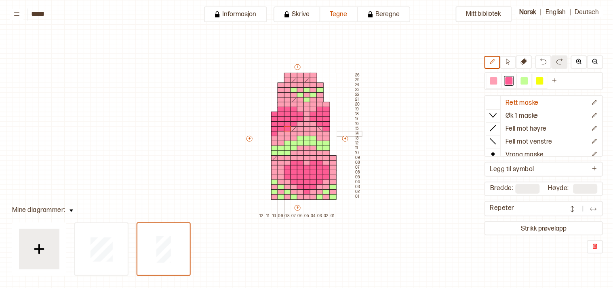
click at [280, 133] on div at bounding box center [281, 134] width 7 height 6
click at [527, 61] on icon at bounding box center [524, 61] width 6 height 6
drag, startPoint x: 272, startPoint y: 112, endPoint x: 272, endPoint y: 123, distance: 11.3
click at [272, 123] on div "+ + + + 12 11 10 09 08 07 06 05 04 03 02 01 26 25 24 23 22 21 20 19 18 17 16 15…" at bounding box center [303, 140] width 116 height 155
click at [272, 151] on div at bounding box center [274, 153] width 7 height 6
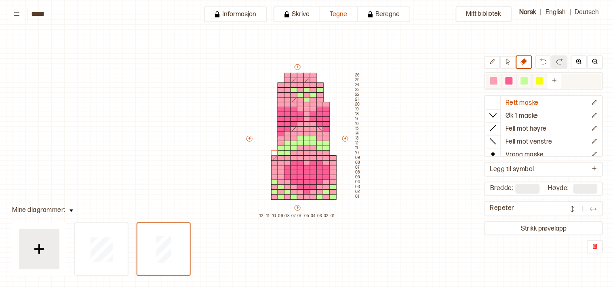
click at [497, 83] on div at bounding box center [493, 80] width 7 height 7
click at [272, 180] on div at bounding box center [274, 182] width 7 height 6
click at [333, 187] on div at bounding box center [332, 187] width 7 height 6
click at [323, 193] on div at bounding box center [326, 192] width 7 height 6
click at [320, 196] on div at bounding box center [319, 197] width 7 height 6
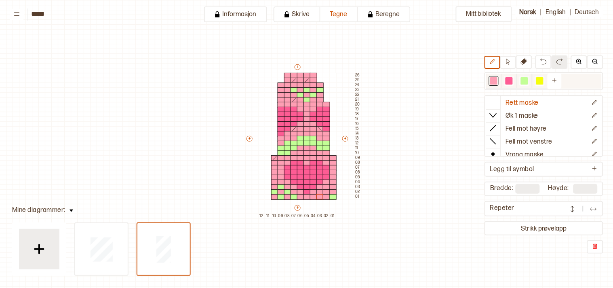
click at [497, 82] on div at bounding box center [493, 80] width 7 height 7
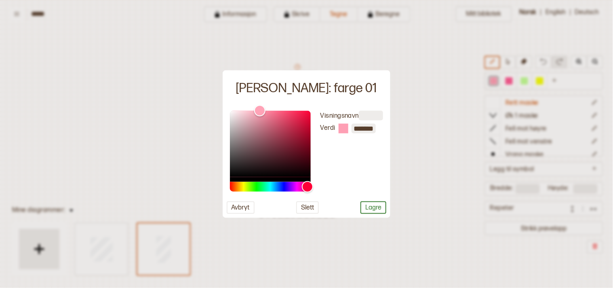
click at [431, 187] on div at bounding box center [306, 144] width 613 height 288
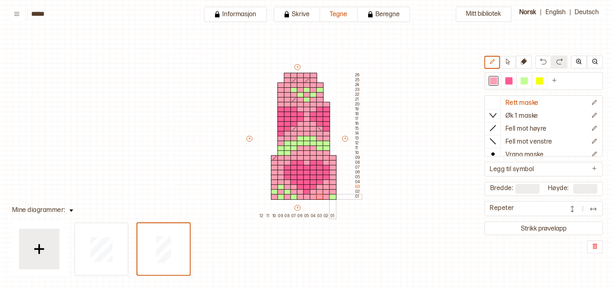
drag, startPoint x: 332, startPoint y: 195, endPoint x: 355, endPoint y: 185, distance: 24.6
click at [332, 195] on div at bounding box center [332, 197] width 7 height 6
click at [528, 82] on div at bounding box center [524, 80] width 7 height 7
click at [326, 195] on div at bounding box center [326, 197] width 7 height 6
click at [334, 190] on div at bounding box center [332, 192] width 7 height 6
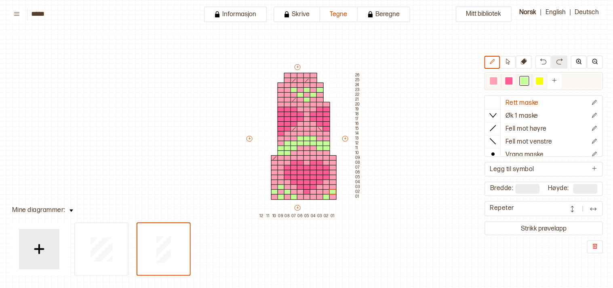
click at [497, 81] on div at bounding box center [493, 80] width 7 height 7
click at [333, 190] on div at bounding box center [332, 192] width 7 height 6
click at [324, 195] on div at bounding box center [326, 197] width 7 height 6
click at [528, 82] on div at bounding box center [524, 80] width 7 height 7
click at [318, 197] on div at bounding box center [319, 197] width 7 height 6
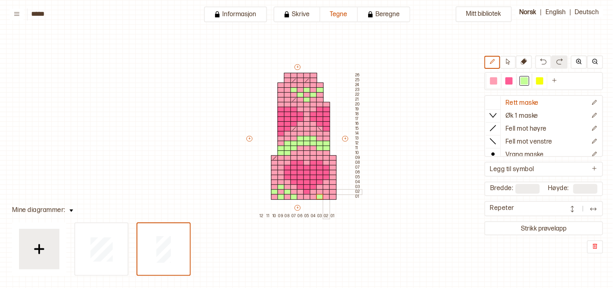
click at [326, 190] on div at bounding box center [326, 192] width 7 height 6
click at [332, 187] on div at bounding box center [332, 187] width 7 height 6
click at [333, 195] on div at bounding box center [332, 197] width 7 height 6
click at [526, 66] on button at bounding box center [524, 61] width 16 height 13
drag, startPoint x: 274, startPoint y: 178, endPoint x: 274, endPoint y: 169, distance: 8.9
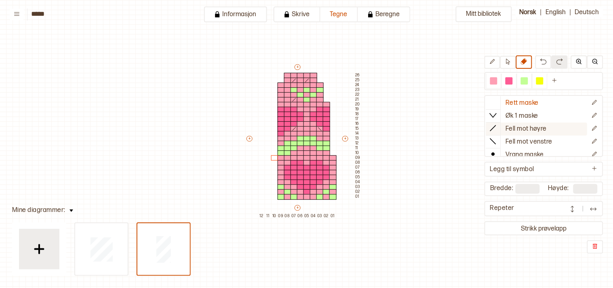
click at [497, 124] on icon at bounding box center [493, 128] width 8 height 8
click at [325, 153] on div at bounding box center [326, 153] width 7 height 6
click at [497, 82] on div at bounding box center [493, 80] width 7 height 7
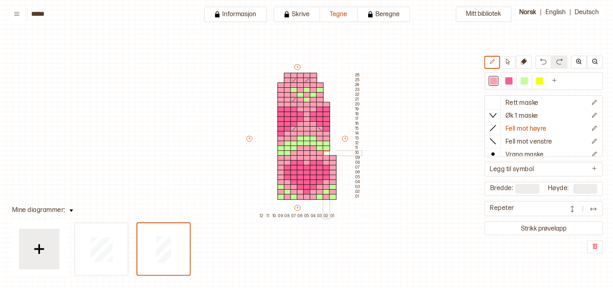
click at [324, 152] on div at bounding box center [326, 153] width 7 height 6
click at [525, 61] on icon at bounding box center [524, 61] width 6 height 6
drag, startPoint x: 280, startPoint y: 83, endPoint x: 283, endPoint y: 100, distance: 17.3
click at [283, 100] on div "+ + + + 12 11 10 09 08 07 06 05 04 03 02 01 26 25 24 23 22 21 20 19 18 17 16 15…" at bounding box center [303, 140] width 116 height 155
click at [497, 81] on div at bounding box center [493, 80] width 7 height 7
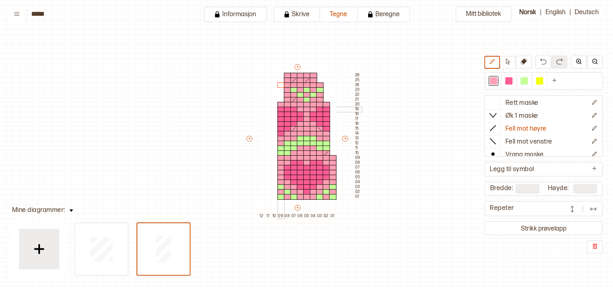
click at [280, 108] on div at bounding box center [281, 110] width 7 height 6
click at [527, 62] on icon at bounding box center [524, 61] width 6 height 6
drag, startPoint x: 333, startPoint y: 155, endPoint x: 333, endPoint y: 202, distance: 46.9
click at [333, 202] on div "+ + + + 12 11 10 09 08 07 06 05 04 03 02 01 26 25 24 23 22 21 20 19 18 17 16 15…" at bounding box center [303, 140] width 116 height 155
click at [333, 166] on div at bounding box center [332, 168] width 7 height 6
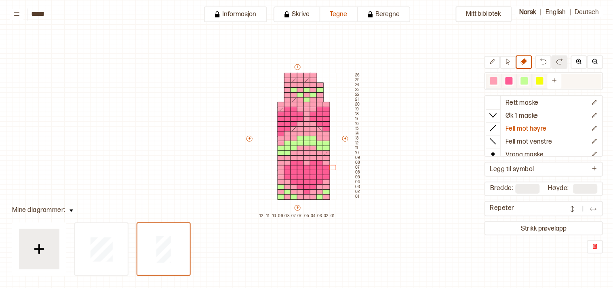
click at [497, 77] on div at bounding box center [493, 80] width 7 height 7
click at [334, 186] on div "+ + + + 12 11 10 09 08 07 06 05 04 03 02 01 26 25 24 23 22 21 20 19 18 17 16 15…" at bounding box center [303, 140] width 116 height 155
drag, startPoint x: 501, startPoint y: 102, endPoint x: 333, endPoint y: 165, distance: 180.3
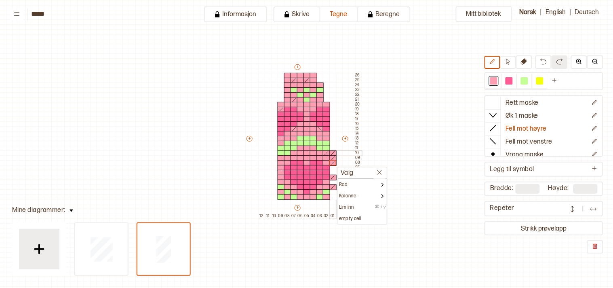
click at [333, 152] on icon at bounding box center [333, 153] width 6 height 5
click at [333, 157] on line at bounding box center [332, 157] width 3 height 3
click at [497, 102] on icon at bounding box center [493, 102] width 8 height 8
drag, startPoint x: 333, startPoint y: 156, endPoint x: 333, endPoint y: 160, distance: 4.1
click at [333, 168] on div at bounding box center [332, 168] width 7 height 6
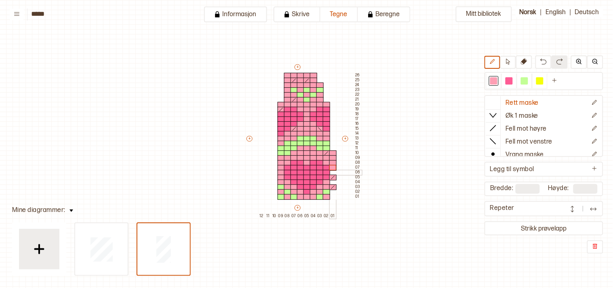
click at [333, 173] on div at bounding box center [332, 173] width 7 height 6
click at [333, 180] on div at bounding box center [332, 182] width 7 height 6
click at [334, 192] on div at bounding box center [332, 192] width 7 height 6
click at [333, 196] on div at bounding box center [332, 197] width 7 height 6
click at [501, 135] on div at bounding box center [493, 141] width 15 height 12
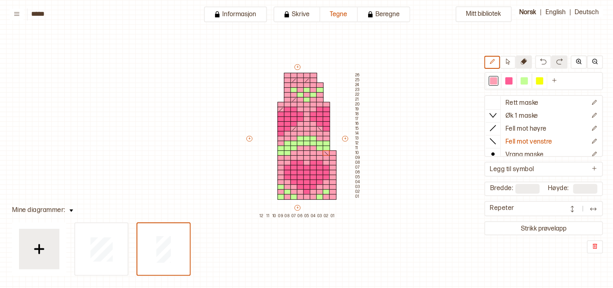
click at [527, 59] on icon at bounding box center [524, 61] width 6 height 6
click at [334, 153] on div at bounding box center [332, 153] width 7 height 6
click at [496, 80] on div at bounding box center [493, 80] width 7 height 7
drag, startPoint x: 273, startPoint y: 157, endPoint x: 274, endPoint y: 171, distance: 14.6
click at [274, 171] on div "+ + + + 12 11 10 09 08 07 06 05 04 03 02 01 26 25 24 23 22 21 20 19 18 17 16 15…" at bounding box center [303, 140] width 116 height 155
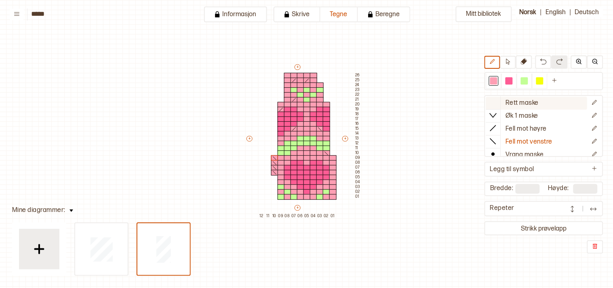
click at [497, 104] on icon at bounding box center [493, 102] width 8 height 8
drag, startPoint x: 275, startPoint y: 156, endPoint x: 274, endPoint y: 196, distance: 40.0
click at [526, 63] on icon at bounding box center [524, 61] width 6 height 6
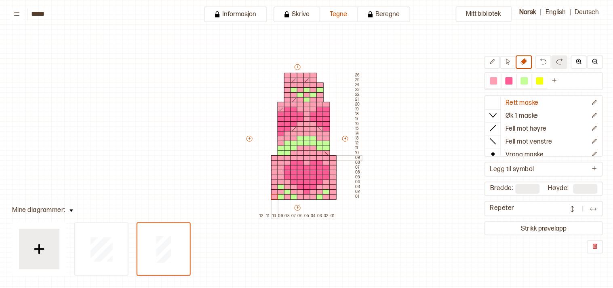
click at [274, 158] on div at bounding box center [274, 158] width 7 height 6
click at [497, 125] on icon at bounding box center [493, 128] width 8 height 8
click at [280, 157] on div at bounding box center [281, 158] width 7 height 6
click at [495, 82] on div at bounding box center [493, 80] width 7 height 7
click at [280, 156] on div at bounding box center [281, 158] width 7 height 6
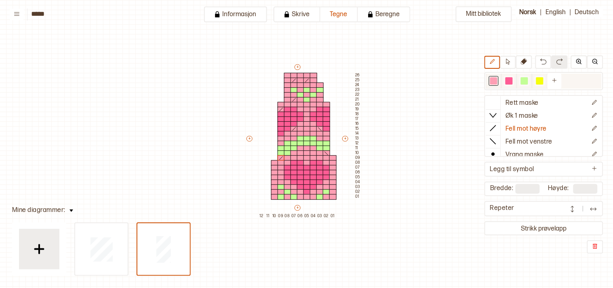
click at [528, 80] on div at bounding box center [524, 80] width 7 height 7
click at [332, 195] on div at bounding box center [332, 197] width 7 height 6
click at [332, 184] on div at bounding box center [332, 187] width 7 height 6
click at [273, 181] on div at bounding box center [274, 182] width 7 height 6
click at [273, 190] on div at bounding box center [274, 192] width 7 height 6
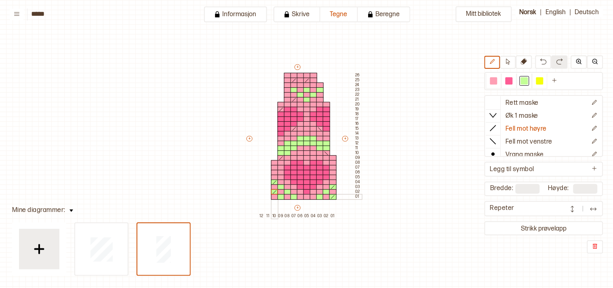
click at [273, 195] on div at bounding box center [274, 197] width 7 height 6
click at [306, 132] on div at bounding box center [306, 134] width 7 height 6
click at [305, 152] on div at bounding box center [306, 153] width 7 height 6
click at [301, 146] on div at bounding box center [300, 148] width 7 height 6
click at [312, 147] on div at bounding box center [313, 148] width 7 height 6
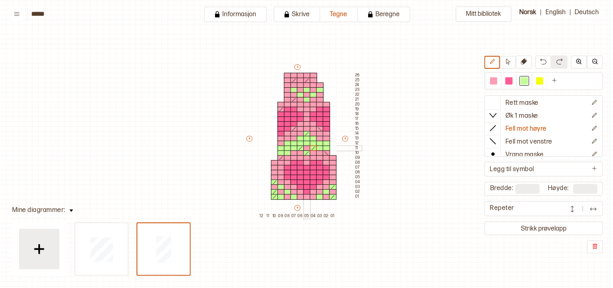
click at [308, 146] on div at bounding box center [306, 148] width 7 height 6
click at [528, 78] on div at bounding box center [524, 80] width 7 height 7
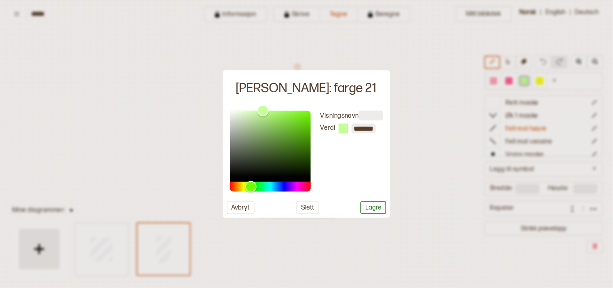
click at [524, 101] on div at bounding box center [306, 144] width 613 height 288
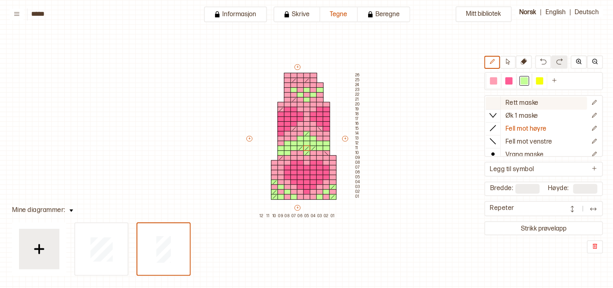
click at [539, 99] on p "Rett maske" at bounding box center [522, 103] width 33 height 8
click at [496, 78] on div at bounding box center [493, 80] width 7 height 7
click at [297, 147] on div at bounding box center [300, 148] width 7 height 6
click at [294, 147] on div at bounding box center [294, 148] width 7 height 6
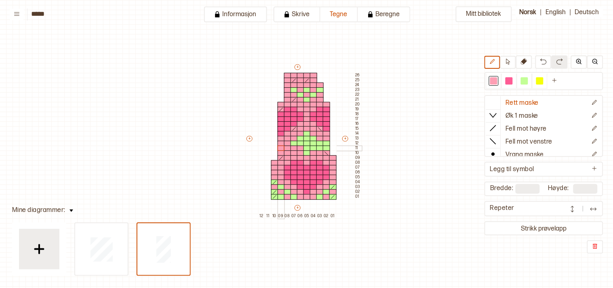
drag, startPoint x: 286, startPoint y: 143, endPoint x: 280, endPoint y: 146, distance: 7.2
click at [280, 146] on div "+ + + + 12 11 10 09 08 07 06 05 04 03 02 01 26 25 24 23 22 21 20 19 18 17 16 15…" at bounding box center [303, 140] width 116 height 155
click at [318, 147] on div at bounding box center [319, 148] width 7 height 6
click at [326, 147] on div "+ + + + 12 11 10 09 08 07 06 05 04 03 02 01 26 25 24 23 22 21 20 19 18 17 16 15…" at bounding box center [303, 140] width 116 height 155
click at [528, 80] on div at bounding box center [524, 80] width 7 height 7
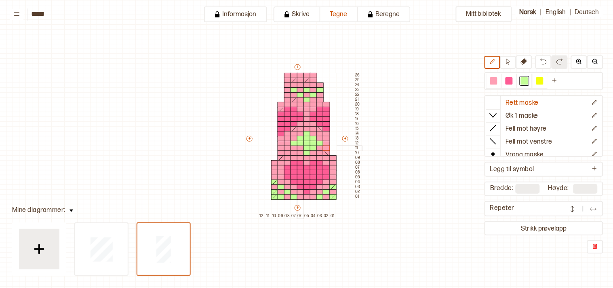
click at [300, 146] on div at bounding box center [300, 148] width 7 height 6
click at [514, 97] on button "Rett maske" at bounding box center [536, 103] width 101 height 13
drag, startPoint x: 333, startPoint y: 195, endPoint x: 335, endPoint y: 185, distance: 10.6
click at [497, 78] on div at bounding box center [493, 80] width 7 height 7
click at [305, 142] on div at bounding box center [306, 144] width 7 height 6
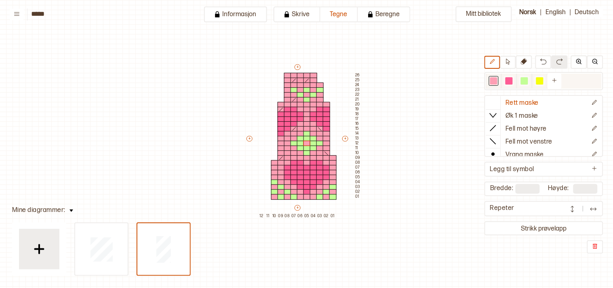
click at [528, 78] on div at bounding box center [524, 80] width 7 height 7
click at [305, 143] on div at bounding box center [306, 144] width 7 height 6
click at [543, 225] on button "Strikk prøvelapp" at bounding box center [544, 228] width 116 height 11
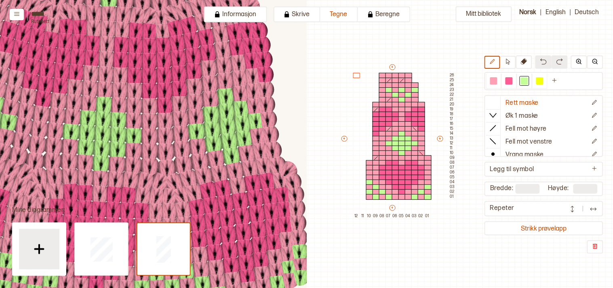
scroll to position [127, 186]
click at [596, 60] on img at bounding box center [595, 61] width 6 height 6
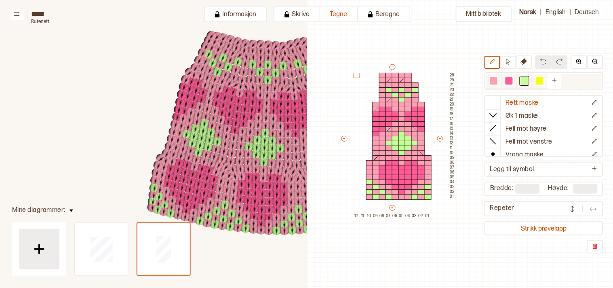
click at [497, 82] on div at bounding box center [493, 80] width 7 height 7
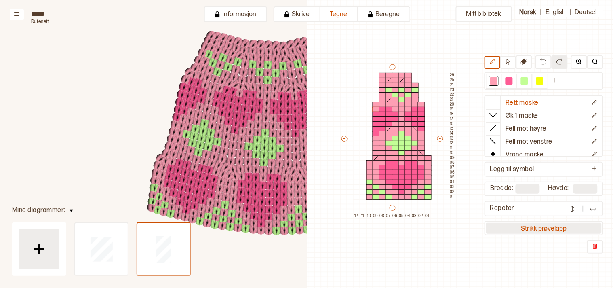
click at [556, 223] on button "Strikk prøvelapp" at bounding box center [544, 228] width 116 height 11
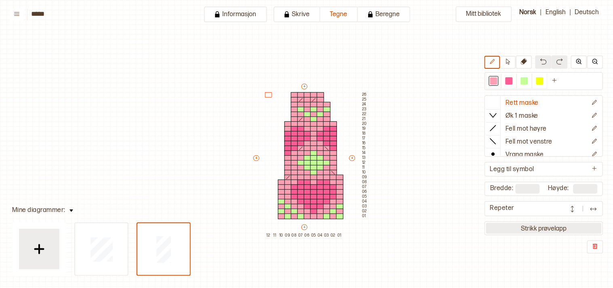
scroll to position [19, 7]
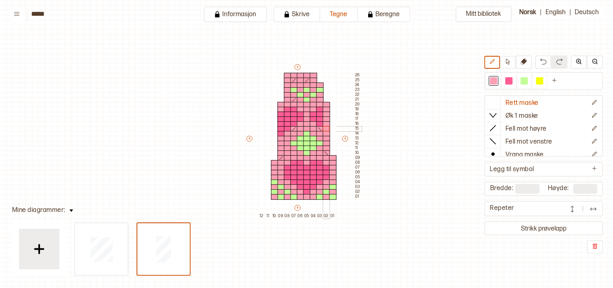
drag, startPoint x: 325, startPoint y: 102, endPoint x: 327, endPoint y: 127, distance: 25.1
click at [327, 127] on div "+ + + + 12 11 10 09 08 07 06 05 04 03 02 01 26 25 24 23 22 21 20 19 18 17 16 15…" at bounding box center [303, 140] width 116 height 155
drag, startPoint x: 526, startPoint y: 65, endPoint x: 515, endPoint y: 69, distance: 11.4
click at [526, 65] on icon at bounding box center [524, 61] width 6 height 6
drag, startPoint x: 326, startPoint y: 104, endPoint x: 326, endPoint y: 130, distance: 25.9
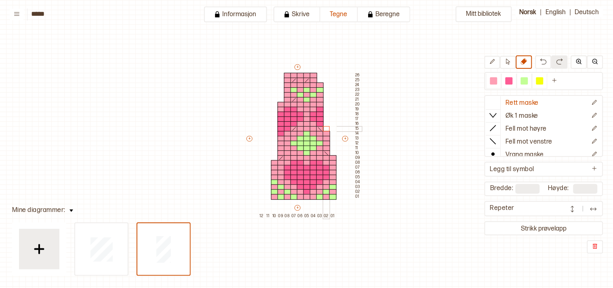
click at [326, 130] on div "+ + + + 12 11 10 09 08 07 06 05 04 03 02 01 26 25 24 23 22 21 20 19 18 17 16 15…" at bounding box center [303, 140] width 116 height 155
click at [547, 227] on button "Strikk prøvelapp" at bounding box center [544, 228] width 116 height 11
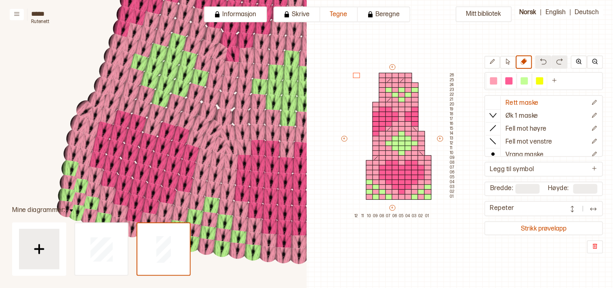
scroll to position [173, 0]
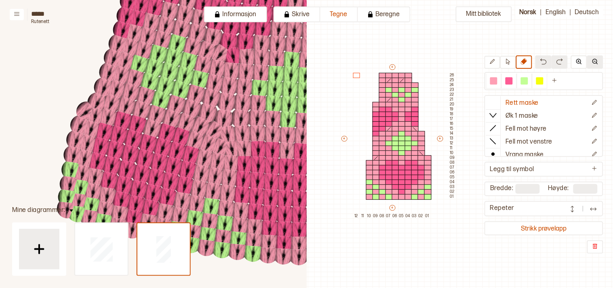
click at [593, 59] on img at bounding box center [595, 61] width 6 height 6
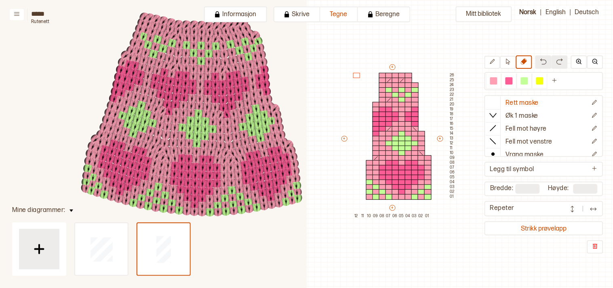
scroll to position [147, 260]
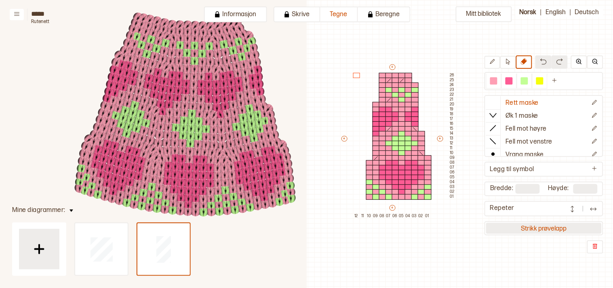
click at [570, 223] on button "Strikk prøvelapp" at bounding box center [544, 228] width 116 height 11
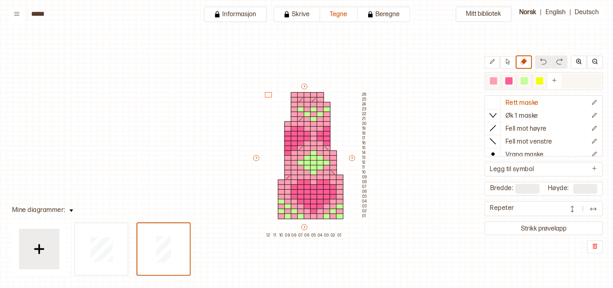
scroll to position [19, 7]
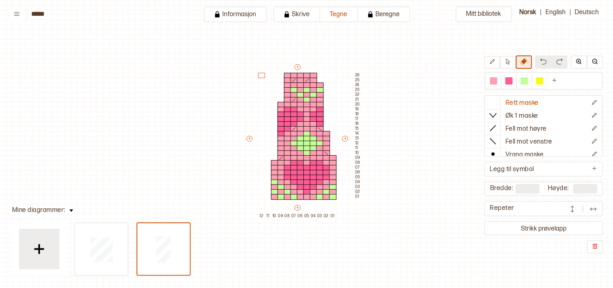
click at [527, 63] on icon at bounding box center [524, 61] width 6 height 6
drag, startPoint x: 288, startPoint y: 73, endPoint x: 289, endPoint y: 79, distance: 6.1
click at [289, 79] on div "+ + + + 12 11 10 09 08 07 06 05 04 03 02 01 26 25 24 23 22 21 20 19 18 17 16 15…" at bounding box center [303, 140] width 116 height 155
click at [497, 81] on div at bounding box center [493, 80] width 7 height 7
click at [312, 99] on div at bounding box center [313, 100] width 7 height 6
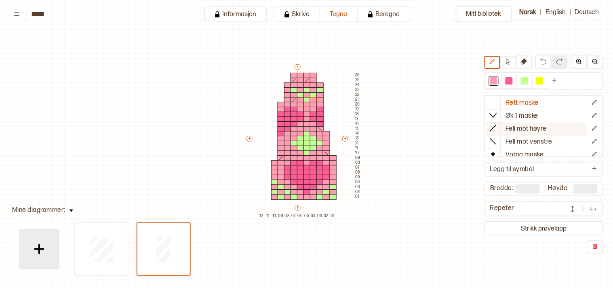
click at [497, 126] on icon at bounding box center [493, 128] width 8 height 8
click at [313, 98] on div at bounding box center [313, 100] width 7 height 6
click at [527, 59] on icon at bounding box center [524, 61] width 6 height 6
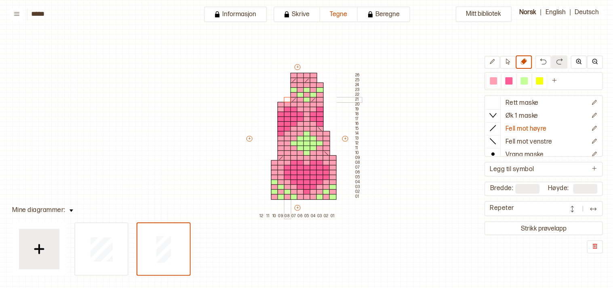
drag, startPoint x: 285, startPoint y: 83, endPoint x: 286, endPoint y: 99, distance: 16.2
click at [286, 99] on div "+ + + + 12 11 10 09 08 07 06 05 04 03 02 01 26 25 24 23 22 21 20 19 18 17 16 15…" at bounding box center [303, 140] width 116 height 155
click at [571, 223] on button "Strikk prøvelapp" at bounding box center [544, 228] width 116 height 11
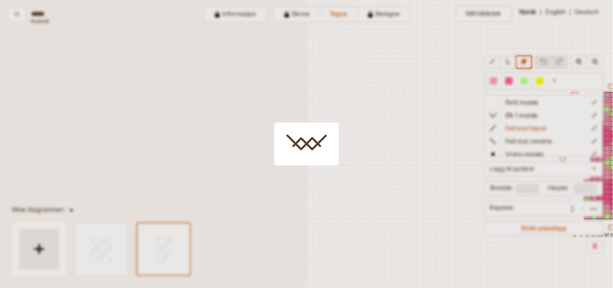
scroll to position [19, 219]
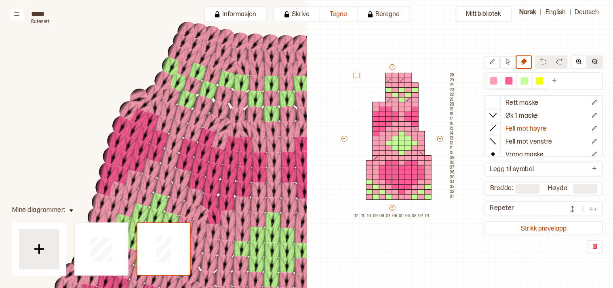
click at [596, 61] on img at bounding box center [595, 61] width 6 height 6
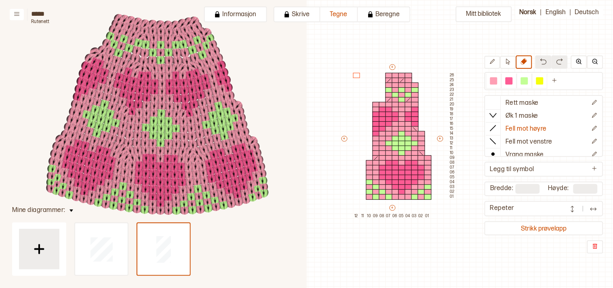
scroll to position [142, 281]
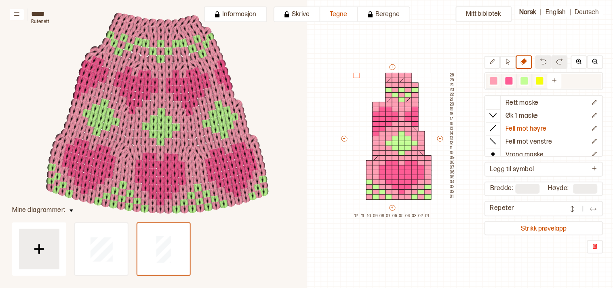
click at [497, 79] on div at bounding box center [493, 80] width 7 height 7
click at [401, 134] on div at bounding box center [401, 134] width 7 height 6
click at [406, 137] on div at bounding box center [408, 139] width 7 height 6
click at [414, 143] on div at bounding box center [414, 144] width 7 height 6
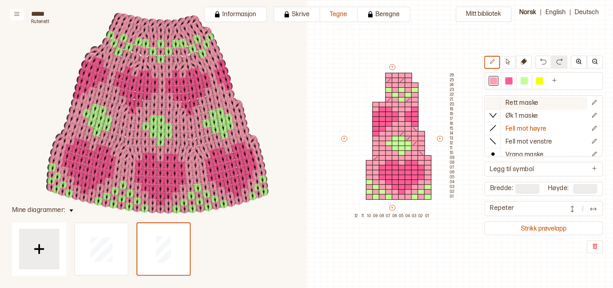
click at [497, 99] on icon at bounding box center [493, 102] width 8 height 8
click at [407, 146] on div at bounding box center [408, 148] width 7 height 6
click at [402, 152] on div at bounding box center [401, 153] width 7 height 6
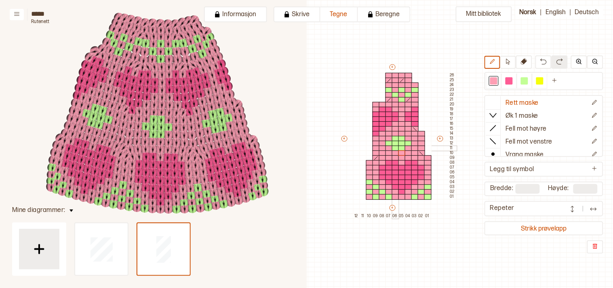
click at [396, 147] on div at bounding box center [395, 148] width 7 height 6
click at [388, 141] on div at bounding box center [388, 144] width 7 height 6
click at [394, 139] on div at bounding box center [395, 139] width 7 height 6
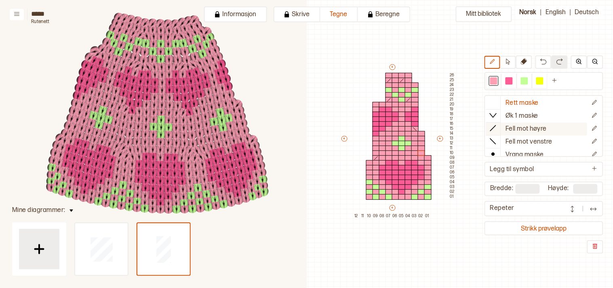
click at [497, 126] on icon at bounding box center [493, 128] width 8 height 8
click at [413, 151] on div at bounding box center [414, 153] width 7 height 6
click at [402, 79] on line at bounding box center [401, 80] width 3 height 3
click at [388, 79] on icon at bounding box center [389, 80] width 6 height 5
click at [409, 80] on div at bounding box center [408, 81] width 7 height 6
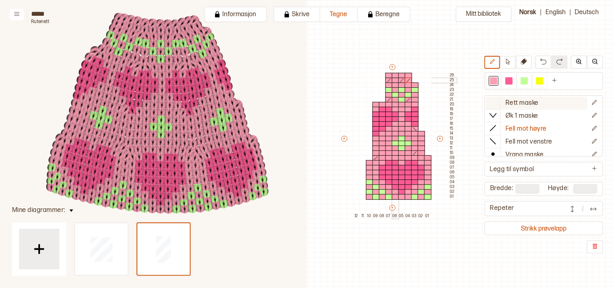
click at [395, 78] on div at bounding box center [395, 81] width 7 height 6
click at [496, 102] on icon at bounding box center [493, 102] width 8 height 8
click at [497, 80] on div at bounding box center [493, 80] width 7 height 7
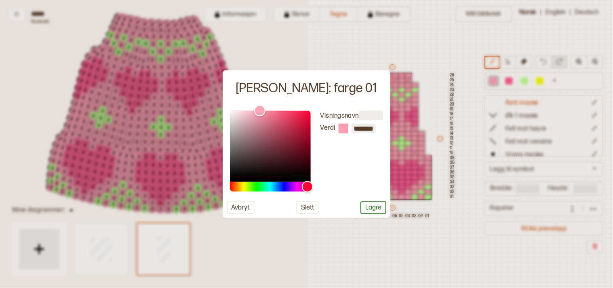
drag, startPoint x: 469, startPoint y: 251, endPoint x: 473, endPoint y: 253, distance: 4.9
drag, startPoint x: 473, startPoint y: 253, endPoint x: 496, endPoint y: 251, distance: 23.2
click at [496, 251] on div at bounding box center [306, 144] width 613 height 288
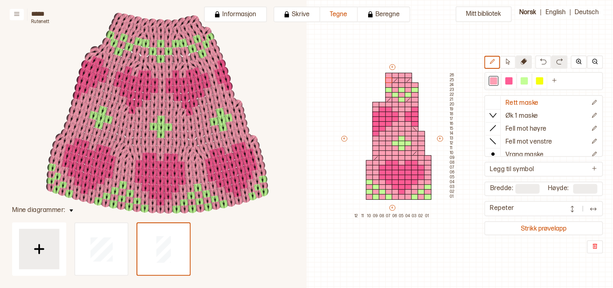
click at [527, 63] on icon at bounding box center [524, 61] width 6 height 6
click at [390, 80] on body "**********" at bounding box center [306, 144] width 613 height 288
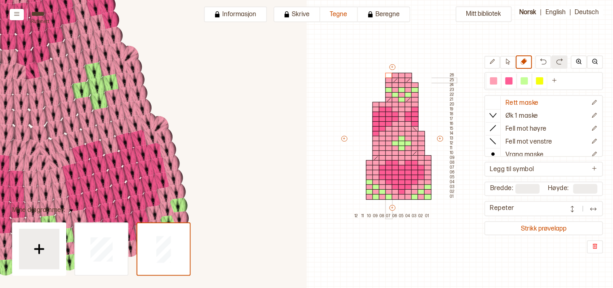
click at [388, 79] on body "**********" at bounding box center [306, 144] width 613 height 288
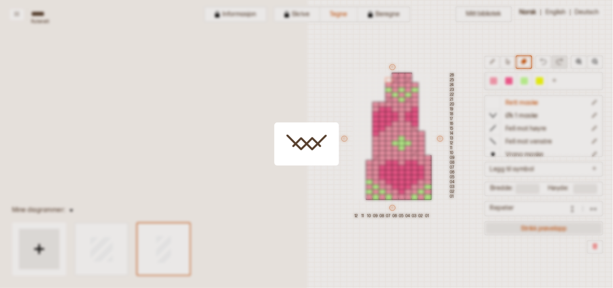
click at [550, 223] on div at bounding box center [306, 144] width 613 height 288
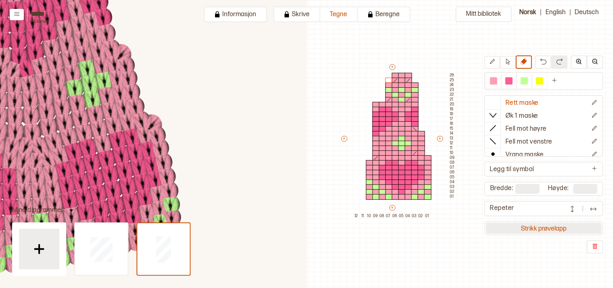
click at [541, 227] on button "Strikk prøvelapp" at bounding box center [544, 228] width 116 height 11
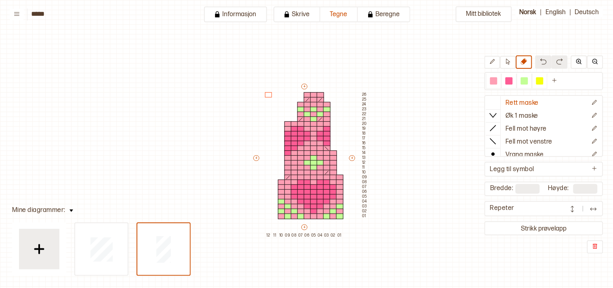
scroll to position [19, 7]
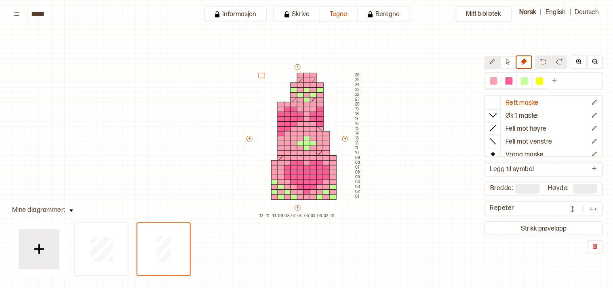
click at [498, 65] on button at bounding box center [492, 62] width 16 height 13
click at [497, 82] on div at bounding box center [493, 80] width 7 height 7
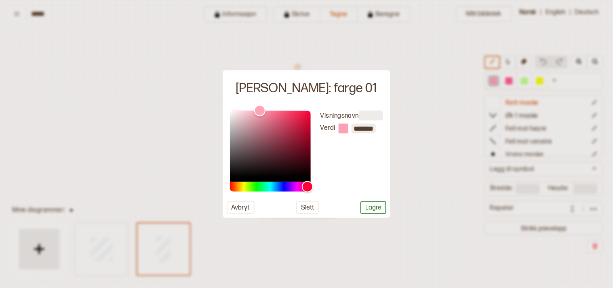
click at [448, 155] on div at bounding box center [306, 144] width 613 height 288
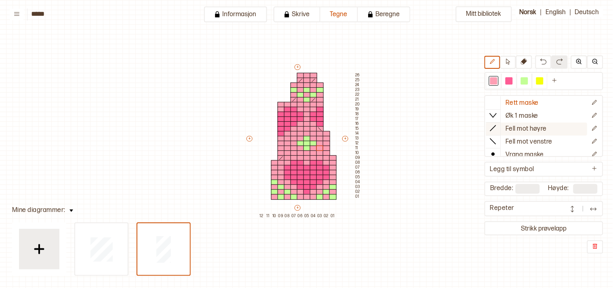
click at [496, 127] on icon at bounding box center [493, 128] width 8 height 8
click at [497, 138] on icon at bounding box center [493, 141] width 8 height 8
click at [325, 151] on div at bounding box center [326, 153] width 7 height 6
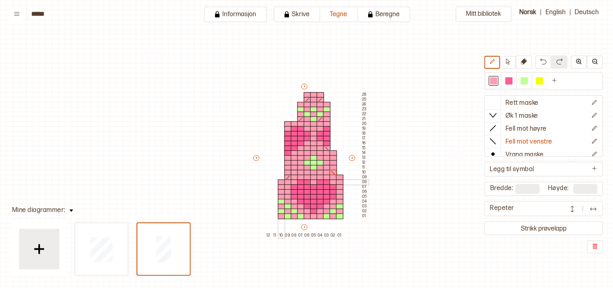
scroll to position [19, 7]
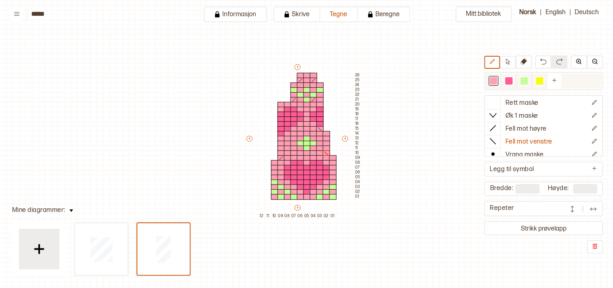
click at [512, 80] on div at bounding box center [508, 80] width 7 height 7
drag, startPoint x: 275, startPoint y: 114, endPoint x: 275, endPoint y: 136, distance: 21.4
click at [275, 136] on div "+ + + + 12 11 10 09 08 07 06 05 04 03 02 01 26 25 24 23 22 21 20 19 18 17 16 15…" at bounding box center [303, 140] width 116 height 155
click at [272, 120] on icon at bounding box center [275, 119] width 6 height 5
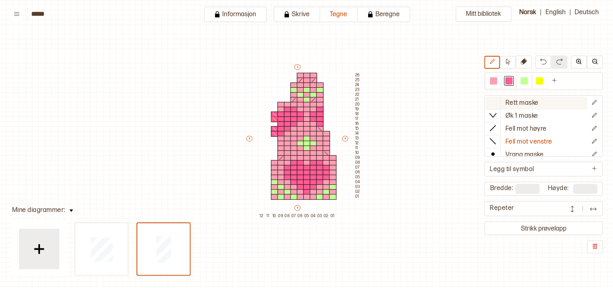
click at [501, 101] on div at bounding box center [493, 102] width 15 height 12
drag, startPoint x: 272, startPoint y: 114, endPoint x: 273, endPoint y: 134, distance: 20.2
click at [280, 107] on div at bounding box center [281, 110] width 7 height 6
click at [497, 79] on div at bounding box center [493, 80] width 7 height 7
click at [281, 134] on div at bounding box center [281, 134] width 7 height 6
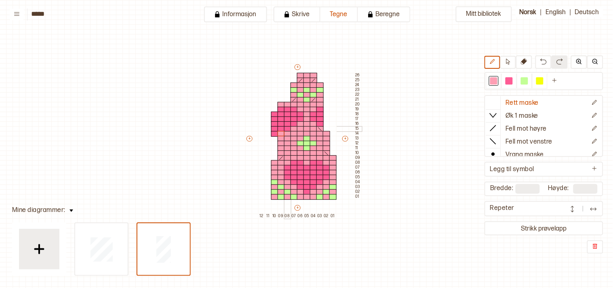
click at [288, 128] on div at bounding box center [287, 129] width 7 height 6
click at [293, 122] on div at bounding box center [294, 124] width 7 height 6
click at [300, 116] on div at bounding box center [300, 119] width 7 height 6
click at [300, 112] on div at bounding box center [300, 115] width 7 height 6
click at [293, 108] on div at bounding box center [294, 110] width 7 height 6
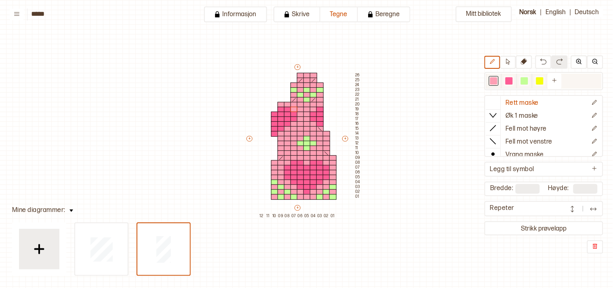
click at [497, 79] on div at bounding box center [493, 80] width 7 height 7
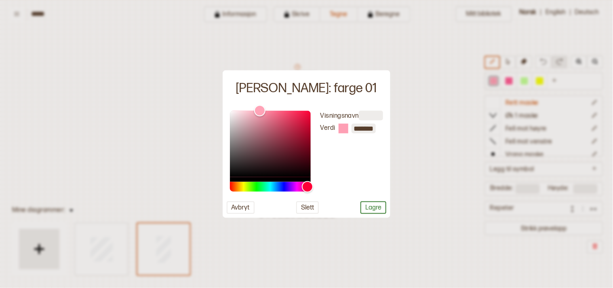
click at [414, 198] on div at bounding box center [306, 144] width 613 height 288
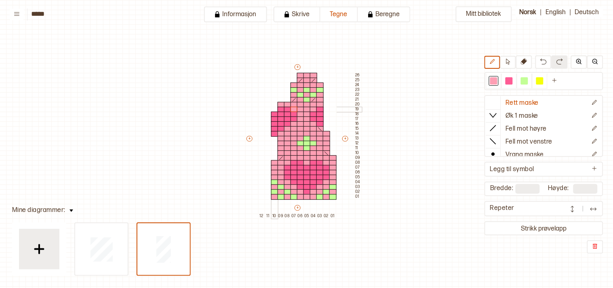
drag, startPoint x: 273, startPoint y: 108, endPoint x: 275, endPoint y: 104, distance: 4.5
click at [273, 107] on div at bounding box center [274, 110] width 7 height 6
click at [275, 104] on div at bounding box center [274, 105] width 7 height 6
drag, startPoint x: 275, startPoint y: 137, endPoint x: 274, endPoint y: 145, distance: 7.3
click at [274, 145] on div "+ + + + 12 11 10 09 08 07 06 05 04 03 02 01 26 25 24 23 22 21 20 19 18 17 16 15…" at bounding box center [303, 140] width 116 height 155
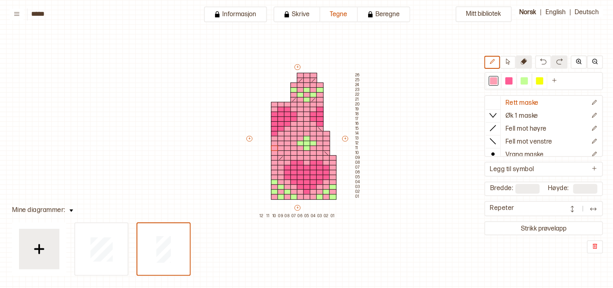
click at [526, 62] on icon at bounding box center [524, 61] width 6 height 6
drag, startPoint x: 293, startPoint y: 83, endPoint x: 295, endPoint y: 150, distance: 67.1
click at [295, 150] on div "+ + + + 12 11 10 09 08 07 06 05 04 03 02 01 26 25 24 23 22 21 20 19 18 17 16 15…" at bounding box center [303, 140] width 116 height 155
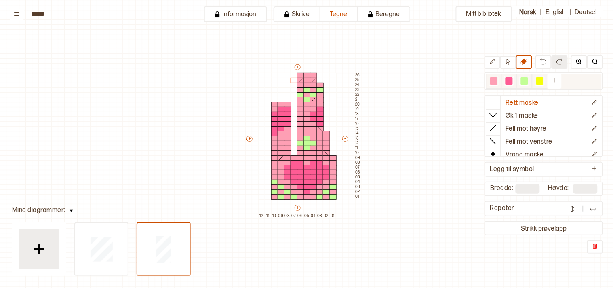
click at [497, 80] on div at bounding box center [493, 80] width 7 height 7
click at [287, 108] on div at bounding box center [287, 110] width 7 height 6
click at [288, 122] on div at bounding box center [287, 124] width 7 height 6
click at [513, 80] on div at bounding box center [508, 80] width 7 height 7
click at [286, 123] on div at bounding box center [287, 124] width 7 height 6
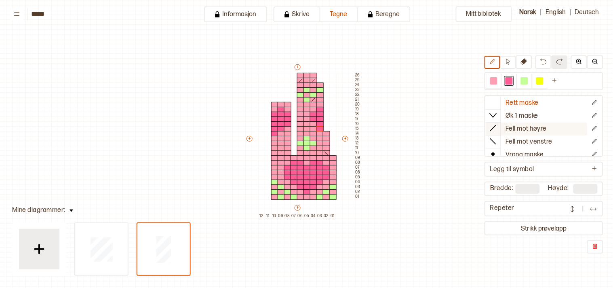
click at [497, 125] on icon at bounding box center [493, 128] width 8 height 8
click at [288, 151] on div at bounding box center [287, 153] width 7 height 6
click at [497, 78] on div at bounding box center [493, 80] width 7 height 7
click at [284, 153] on icon at bounding box center [287, 153] width 6 height 5
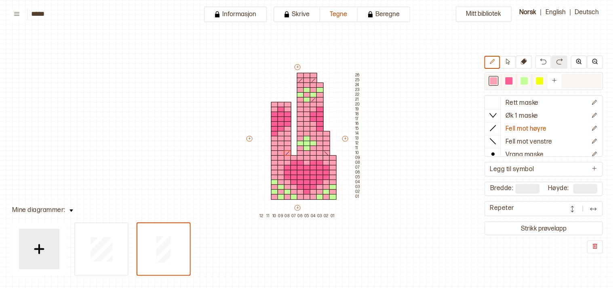
click at [497, 80] on div at bounding box center [493, 80] width 7 height 7
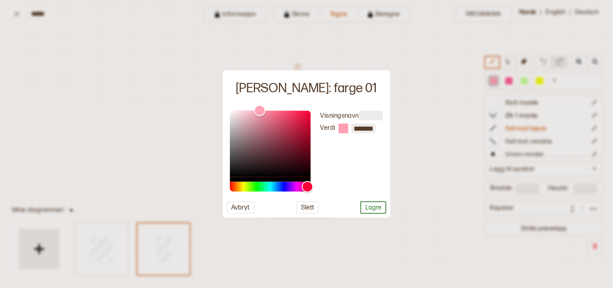
click at [423, 143] on div at bounding box center [306, 144] width 613 height 288
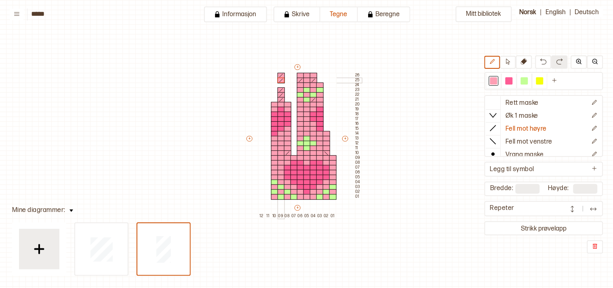
click at [281, 84] on div "+ + + + 12 11 10 09 08 07 06 05 04 03 02 01 26 25 24 23 22 21 20 19 18 17 16 15…" at bounding box center [303, 140] width 116 height 155
click at [275, 83] on div "+ + + + 12 11 10 09 08 07 06 05 04 03 02 01 26 25 24 23 22 21 20 19 18 17 16 15…" at bounding box center [303, 140] width 116 height 155
click at [276, 84] on icon at bounding box center [275, 85] width 6 height 5
click at [496, 81] on div at bounding box center [493, 80] width 7 height 7
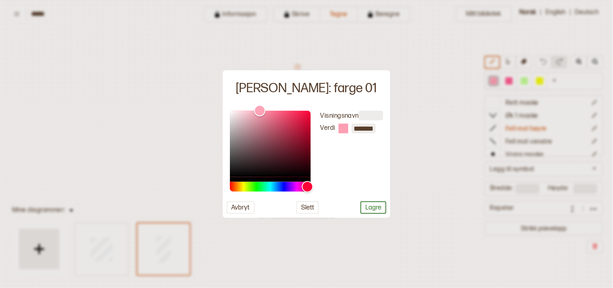
click at [446, 116] on div at bounding box center [306, 144] width 613 height 288
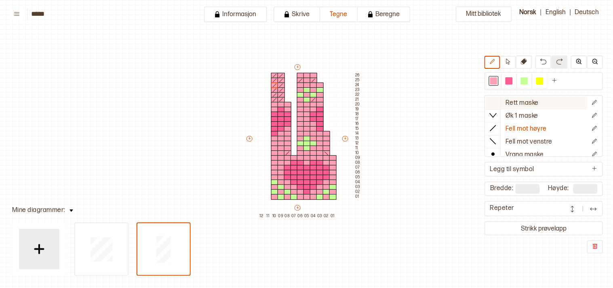
click at [497, 101] on icon at bounding box center [493, 102] width 8 height 8
click at [280, 75] on div "+ + + + 12 11 10 09 08 07 06 05 04 03 02 01 26 25 24 23 22 21 20 19 18 17 16 15…" at bounding box center [303, 140] width 116 height 155
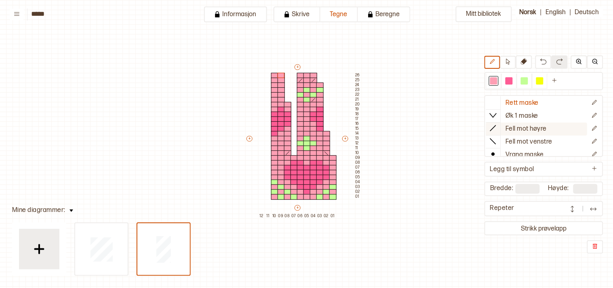
click at [495, 127] on icon at bounding box center [493, 128] width 8 height 8
click at [280, 97] on div at bounding box center [281, 100] width 7 height 6
click at [512, 82] on div at bounding box center [508, 80] width 7 height 7
click at [312, 123] on div at bounding box center [313, 124] width 7 height 6
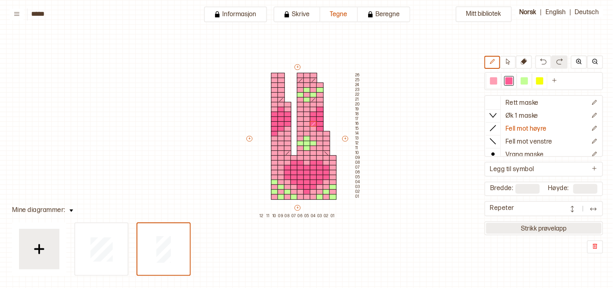
click at [537, 223] on button "Strikk prøvelapp" at bounding box center [544, 228] width 116 height 11
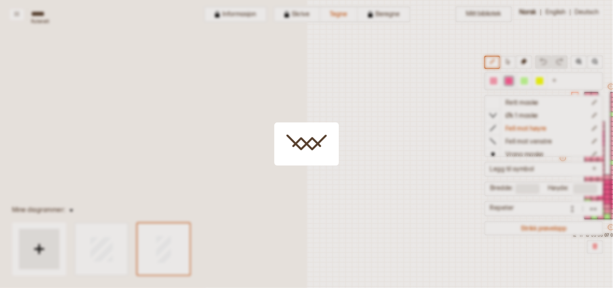
scroll to position [19, 219]
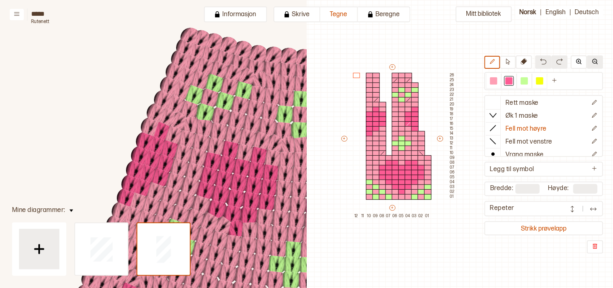
click at [597, 61] on img at bounding box center [595, 61] width 6 height 6
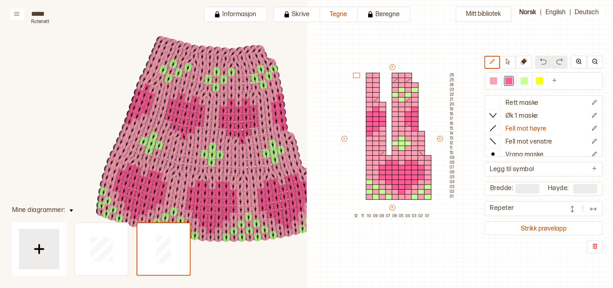
scroll to position [122, 255]
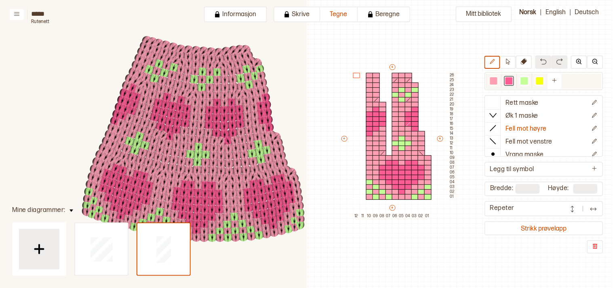
click at [528, 79] on div at bounding box center [524, 80] width 7 height 7
click at [376, 88] on div at bounding box center [376, 90] width 7 height 6
click at [513, 78] on div at bounding box center [508, 80] width 7 height 7
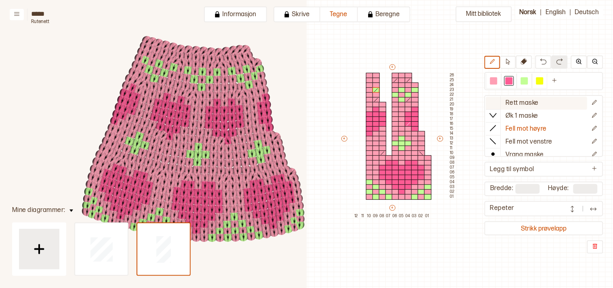
click at [495, 102] on icon at bounding box center [493, 102] width 8 height 8
click at [497, 82] on div at bounding box center [493, 80] width 7 height 7
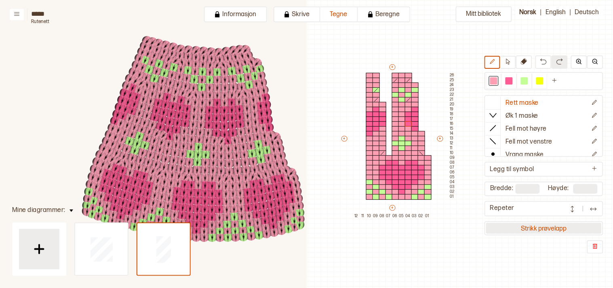
click at [575, 223] on button "Strikk prøvelapp" at bounding box center [544, 228] width 116 height 11
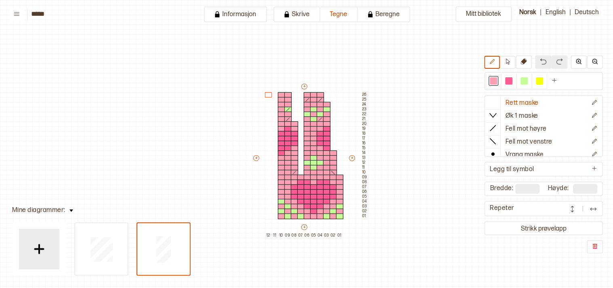
scroll to position [19, 7]
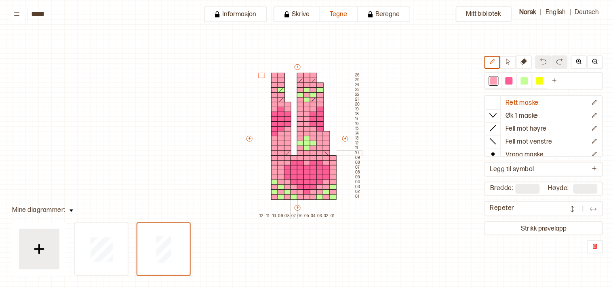
click at [294, 153] on div at bounding box center [294, 153] width 7 height 6
click at [497, 128] on icon at bounding box center [493, 128] width 8 height 8
click at [284, 147] on div at bounding box center [287, 148] width 7 height 6
click at [320, 139] on div at bounding box center [319, 139] width 7 height 6
click at [527, 61] on icon at bounding box center [524, 61] width 6 height 6
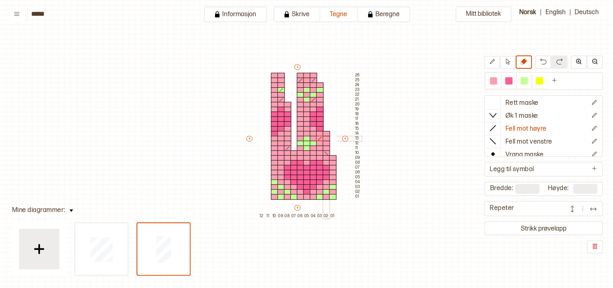
click at [326, 135] on div "+ + + + 12 11 10 09 08 07 06 05 04 03 02 01 26 25 24 23 22 21 20 19 18 17 16 15…" at bounding box center [303, 140] width 116 height 155
click at [326, 132] on div at bounding box center [326, 134] width 7 height 6
click at [554, 230] on button "Strikk prøvelapp" at bounding box center [544, 228] width 116 height 11
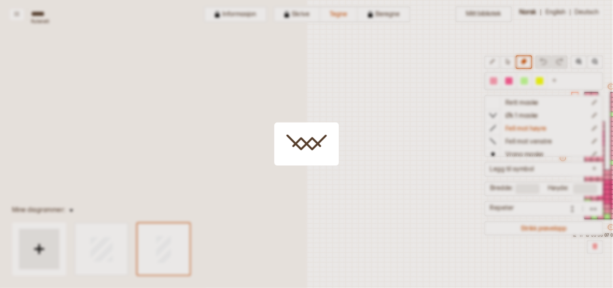
scroll to position [19, 219]
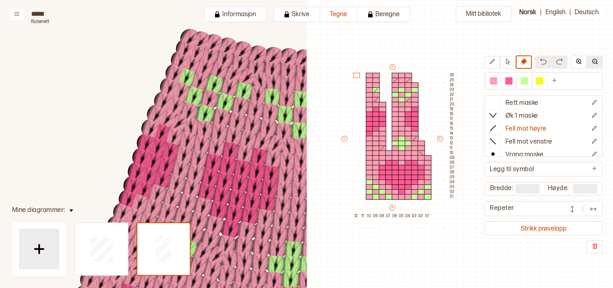
click at [600, 59] on button at bounding box center [595, 61] width 16 height 13
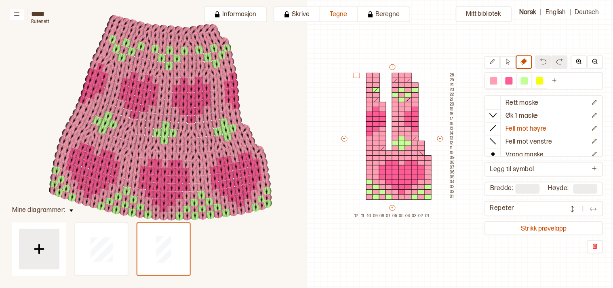
scroll to position [144, 287]
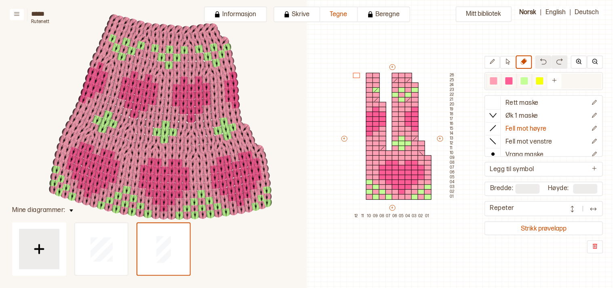
click at [497, 78] on div at bounding box center [493, 80] width 7 height 7
click at [368, 114] on div at bounding box center [369, 115] width 7 height 6
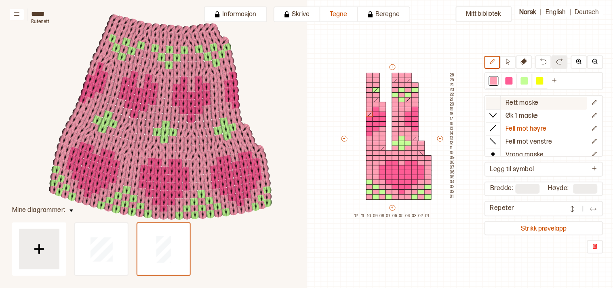
click at [501, 96] on div at bounding box center [493, 102] width 15 height 12
click at [367, 112] on div at bounding box center [369, 115] width 7 height 6
click at [376, 107] on div at bounding box center [376, 110] width 7 height 6
click at [417, 110] on div at bounding box center [414, 110] width 7 height 6
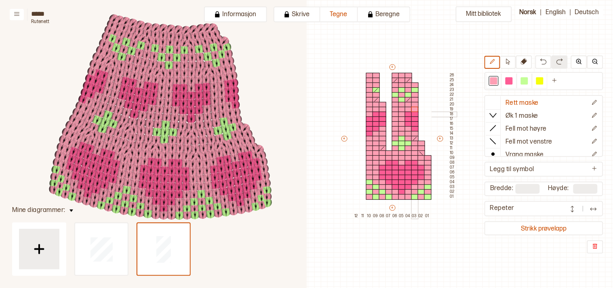
click at [415, 115] on div at bounding box center [414, 115] width 7 height 6
drag, startPoint x: 512, startPoint y: 78, endPoint x: 483, endPoint y: 90, distance: 31.2
click at [512, 78] on div at bounding box center [508, 80] width 7 height 7
click at [415, 114] on div at bounding box center [414, 115] width 7 height 6
click at [496, 79] on div at bounding box center [493, 80] width 7 height 7
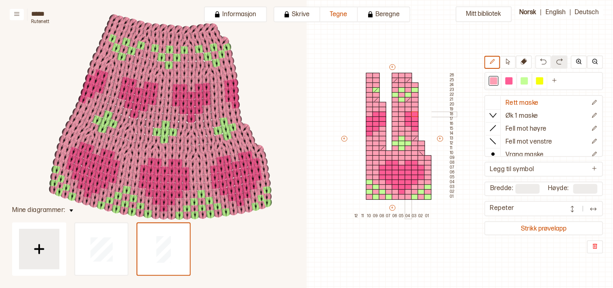
click at [407, 113] on div at bounding box center [408, 115] width 7 height 6
click at [382, 114] on div at bounding box center [382, 115] width 7 height 6
click at [345, 231] on div "Mitt bibliotek Rett maske Øk 1 maske Fell mot høyre Fell mot venstre Vrang mask…" at bounding box center [394, 268] width 613 height 575
click at [421, 137] on body "**********" at bounding box center [306, 144] width 613 height 288
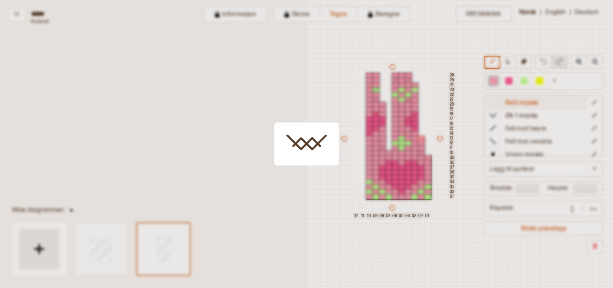
click at [496, 102] on icon at bounding box center [493, 102] width 8 height 8
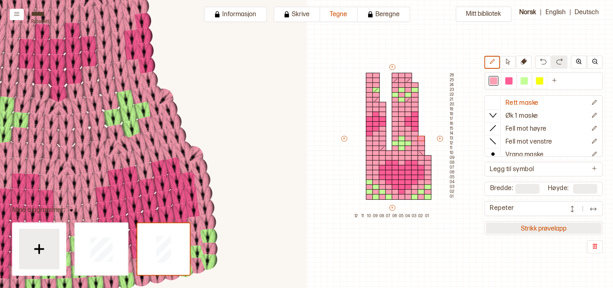
click at [552, 227] on button "Strikk prøvelapp" at bounding box center [544, 228] width 116 height 11
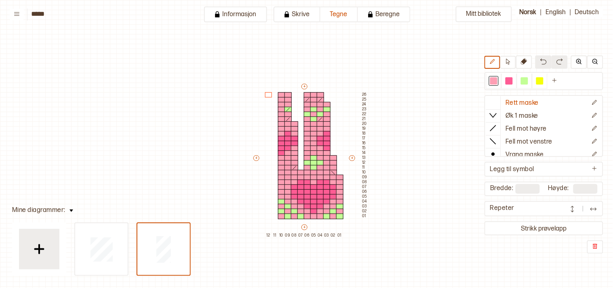
scroll to position [19, 7]
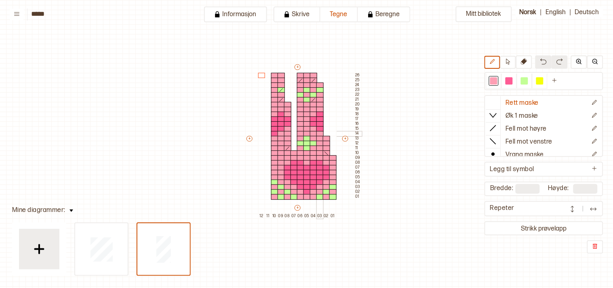
click at [318, 131] on div at bounding box center [319, 134] width 7 height 6
click at [496, 139] on line at bounding box center [494, 142] width 6 height 6
click at [318, 133] on div at bounding box center [319, 134] width 7 height 6
click at [559, 223] on button "Strikk prøvelapp" at bounding box center [544, 228] width 116 height 11
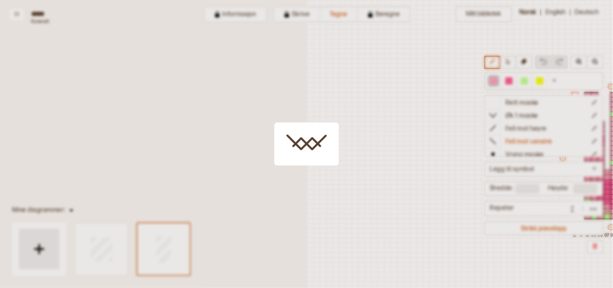
scroll to position [19, 219]
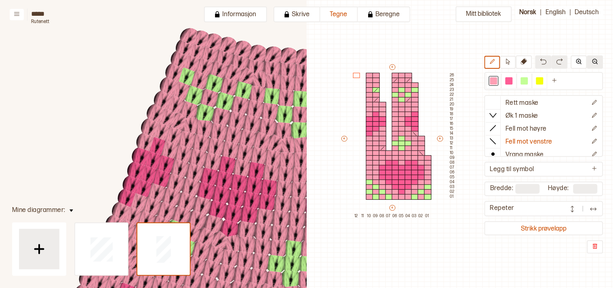
click at [598, 59] on img at bounding box center [595, 61] width 6 height 6
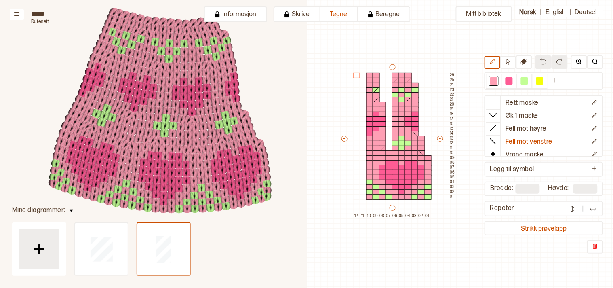
scroll to position [152, 287]
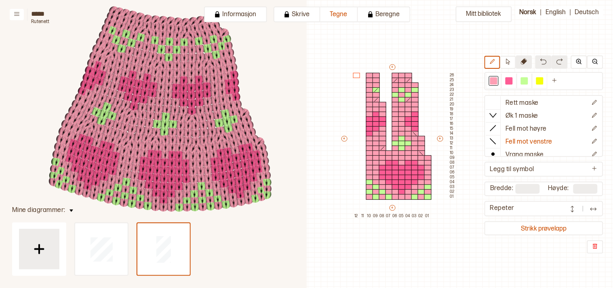
click at [527, 60] on icon at bounding box center [524, 61] width 6 height 6
click at [417, 99] on body "**********" at bounding box center [306, 144] width 613 height 288
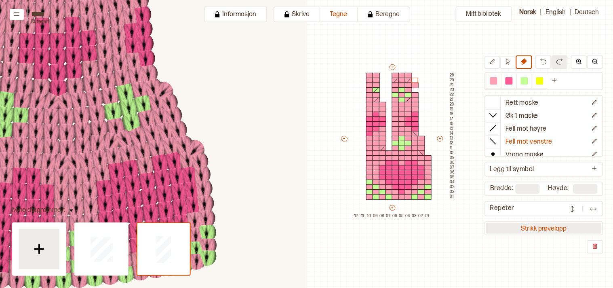
click at [538, 225] on button "Strikk prøvelapp" at bounding box center [544, 228] width 116 height 11
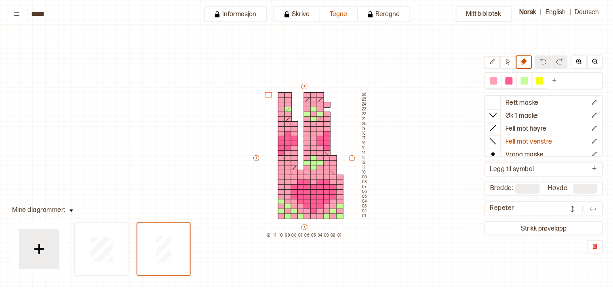
scroll to position [19, 7]
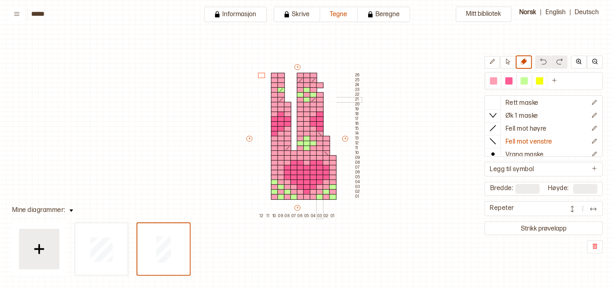
click at [319, 96] on div "+ + + + 12 11 10 09 08 07 06 05 04 03 02 01 26 25 24 23 22 21 20 19 18 17 16 15…" at bounding box center [303, 140] width 116 height 155
drag, startPoint x: 320, startPoint y: 92, endPoint x: 322, endPoint y: 84, distance: 8.1
click at [320, 92] on div at bounding box center [319, 95] width 7 height 6
click at [320, 83] on div at bounding box center [319, 85] width 7 height 6
click at [526, 83] on div at bounding box center [524, 80] width 7 height 7
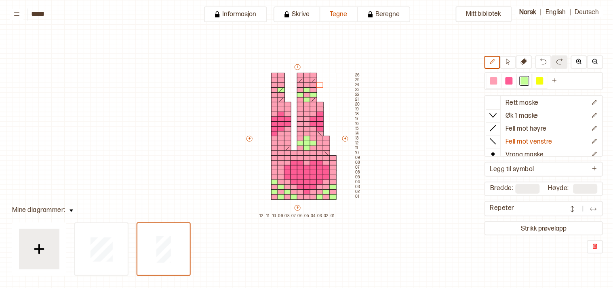
drag, startPoint x: 501, startPoint y: 103, endPoint x: 481, endPoint y: 98, distance: 20.4
click at [497, 102] on icon at bounding box center [493, 102] width 8 height 8
click at [313, 89] on div at bounding box center [313, 90] width 7 height 6
click at [299, 87] on div at bounding box center [300, 90] width 7 height 6
click at [272, 89] on div at bounding box center [274, 90] width 7 height 6
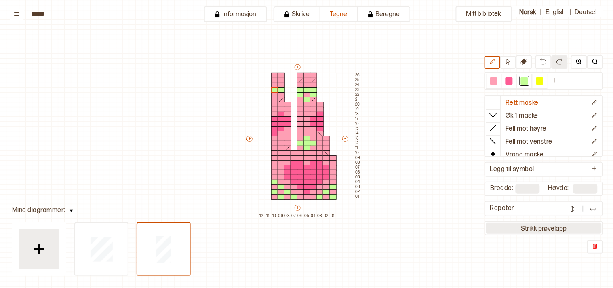
click at [551, 228] on button "Strikk prøvelapp" at bounding box center [544, 228] width 116 height 11
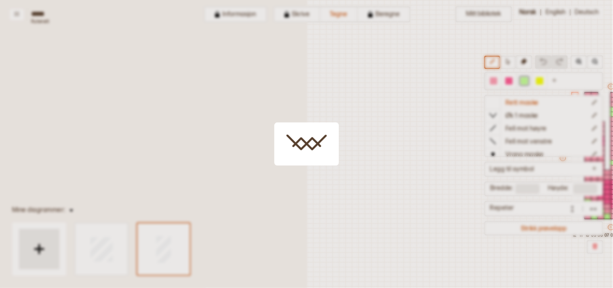
scroll to position [19, 219]
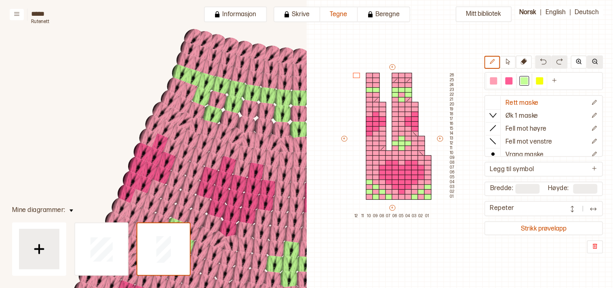
click at [601, 61] on button at bounding box center [595, 61] width 16 height 13
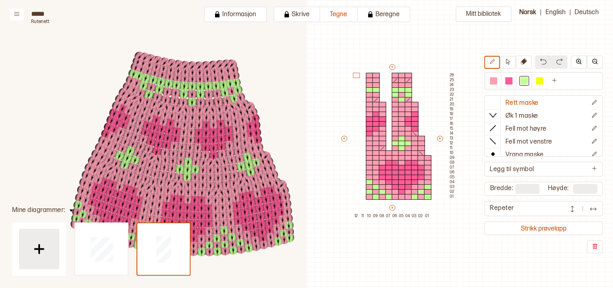
scroll to position [107, 264]
click at [526, 62] on icon at bounding box center [524, 61] width 6 height 6
click at [410, 78] on body "**********" at bounding box center [306, 144] width 613 height 288
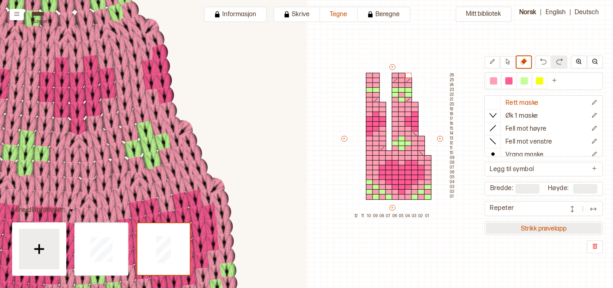
click at [543, 225] on button "Strikk prøvelapp" at bounding box center [544, 228] width 116 height 11
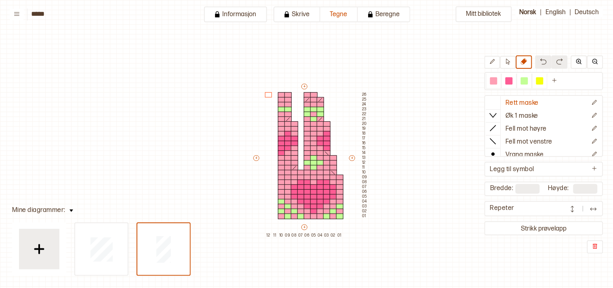
scroll to position [19, 7]
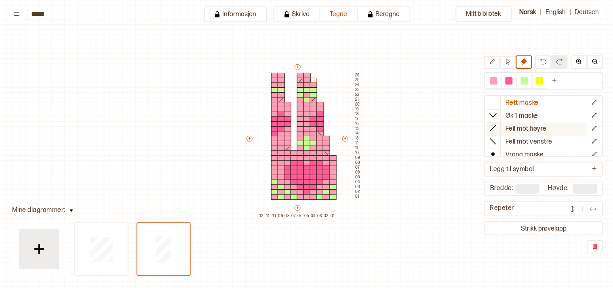
click at [497, 126] on icon at bounding box center [493, 128] width 8 height 8
click at [305, 79] on div at bounding box center [306, 81] width 7 height 6
click at [305, 80] on div at bounding box center [306, 81] width 7 height 6
click at [495, 63] on icon at bounding box center [492, 62] width 6 height 6
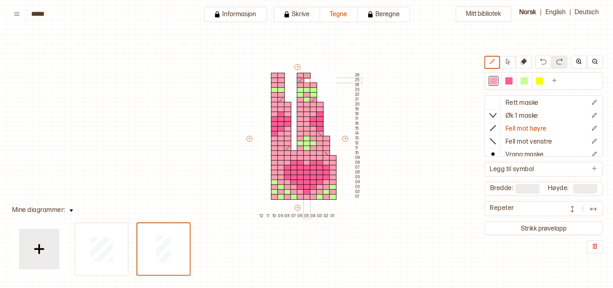
click at [305, 80] on div at bounding box center [306, 81] width 7 height 6
click at [273, 78] on div at bounding box center [274, 81] width 7 height 6
click at [526, 60] on icon at bounding box center [524, 61] width 6 height 6
drag, startPoint x: 278, startPoint y: 74, endPoint x: 279, endPoint y: 82, distance: 7.4
click at [278, 82] on div "+ + + + 12 11 10 09 08 07 06 05 04 03 02 01 26 25 24 23 22 21 20 19 18 17 16 15…" at bounding box center [303, 140] width 116 height 155
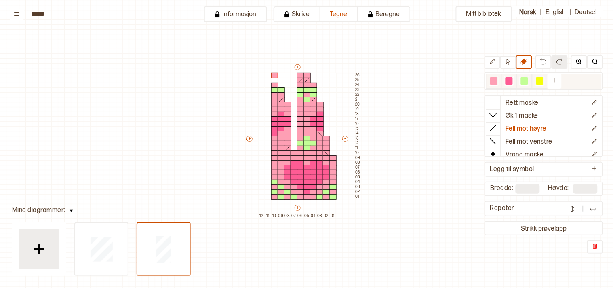
click at [495, 78] on div at bounding box center [493, 80] width 7 height 7
click at [274, 80] on div at bounding box center [274, 81] width 7 height 6
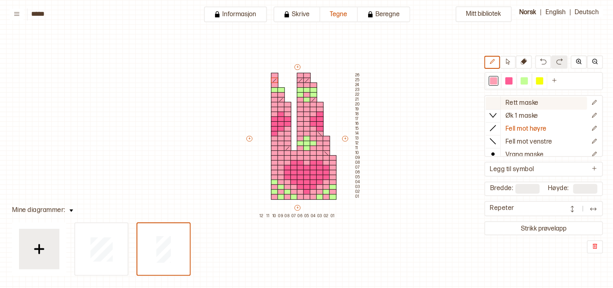
click at [497, 99] on icon at bounding box center [493, 102] width 8 height 8
click at [280, 83] on div at bounding box center [281, 85] width 7 height 6
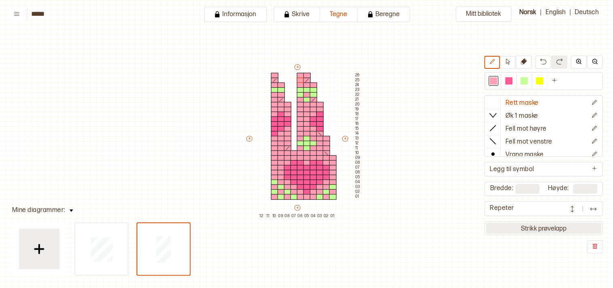
click at [536, 223] on button "Strikk prøvelapp" at bounding box center [544, 228] width 116 height 11
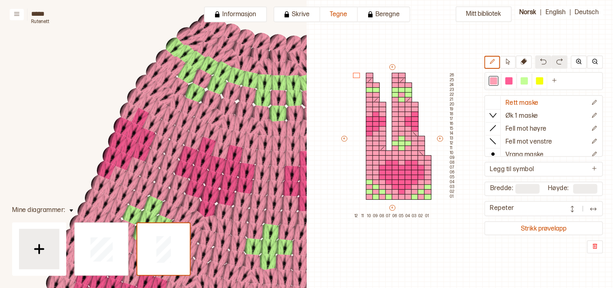
scroll to position [181, 0]
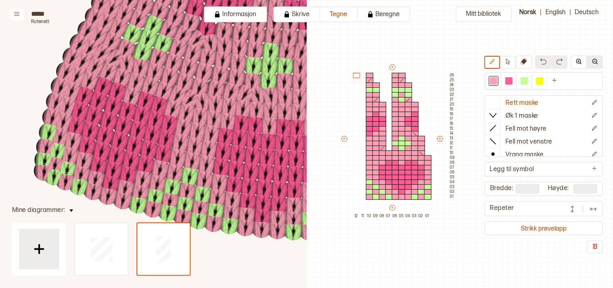
click at [598, 63] on img at bounding box center [595, 61] width 6 height 6
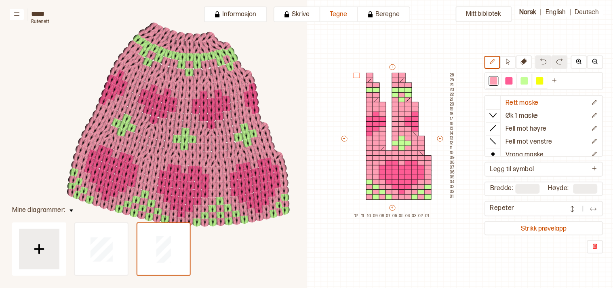
scroll to position [127, 256]
